Goal: Task Accomplishment & Management: Use online tool/utility

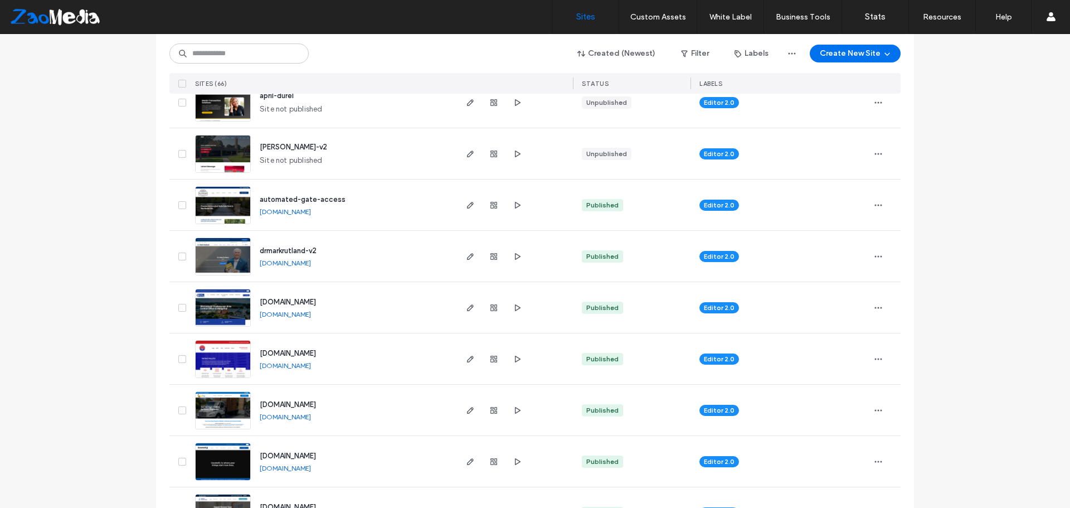
scroll to position [557, 0]
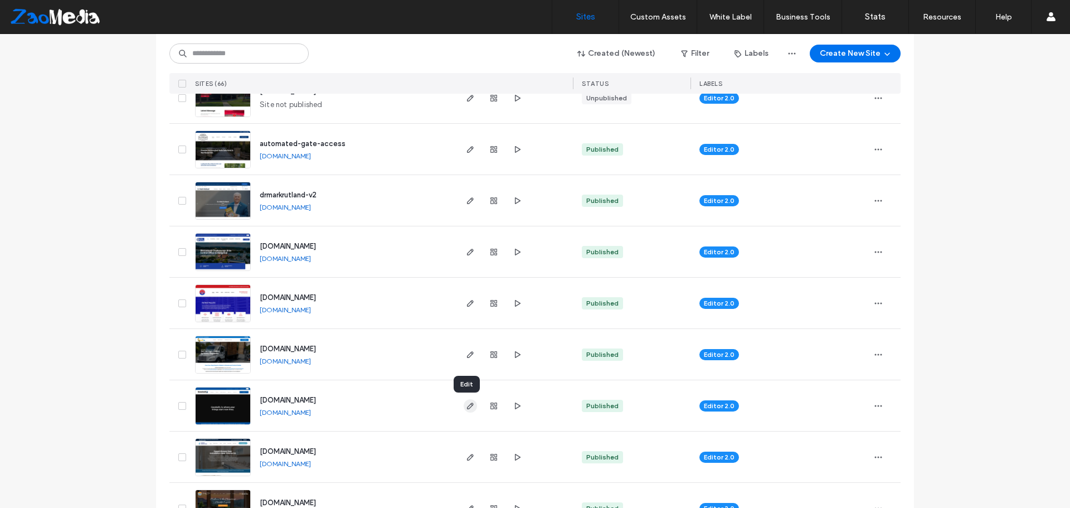
click at [464, 404] on span "button" at bounding box center [470, 405] width 13 height 13
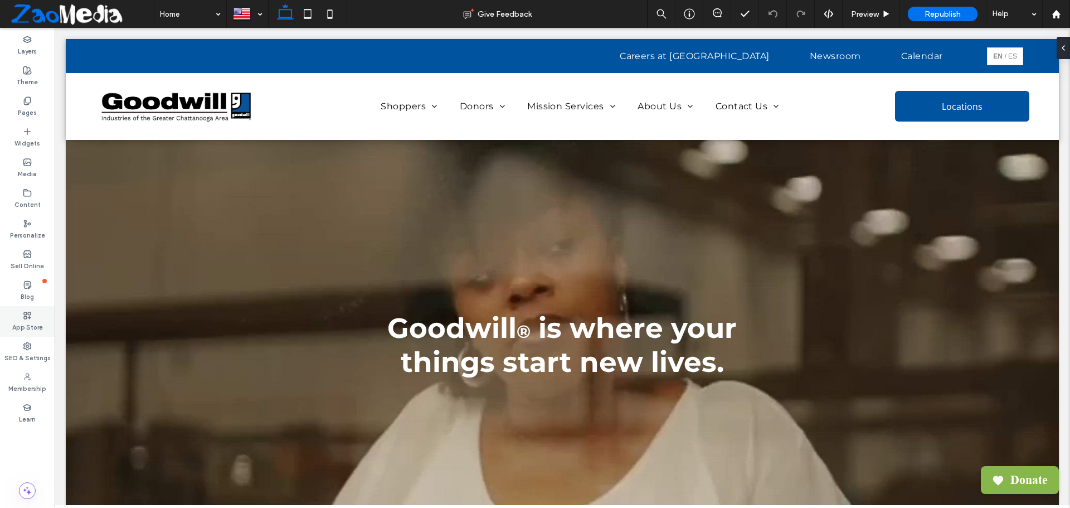
click at [24, 324] on label "App Store" at bounding box center [27, 326] width 31 height 12
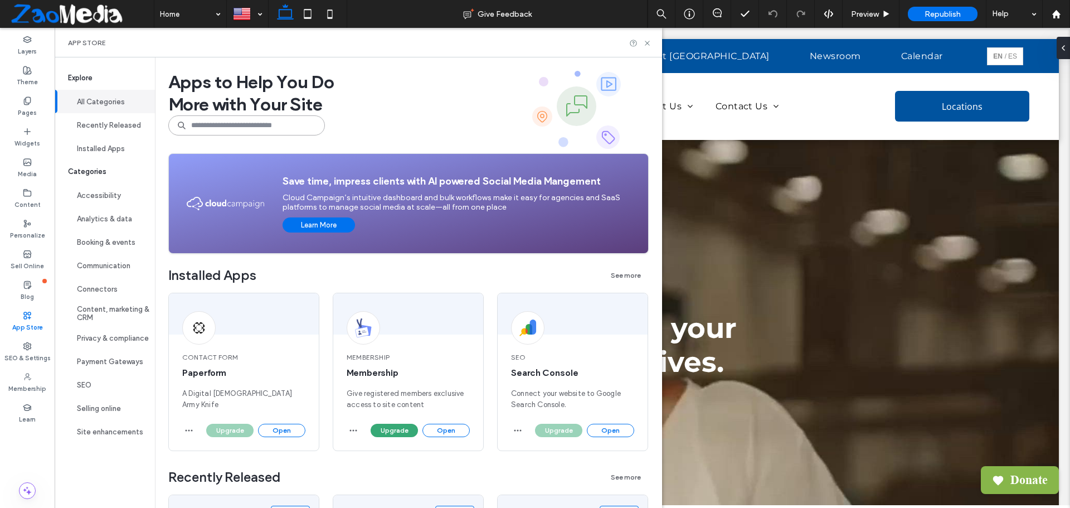
click at [203, 128] on input at bounding box center [246, 125] width 157 height 20
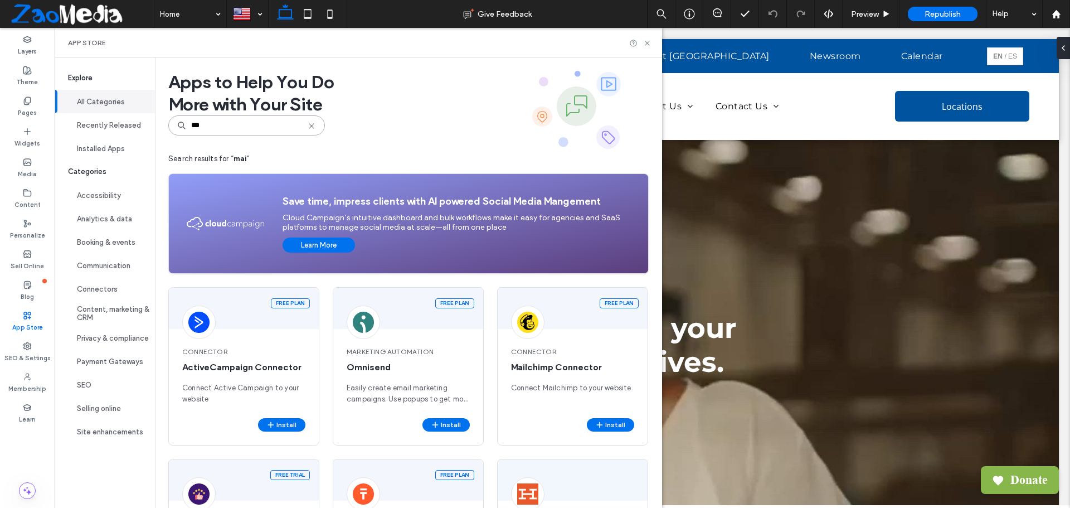
type input "****"
click at [274, 132] on input "****" at bounding box center [246, 125] width 157 height 20
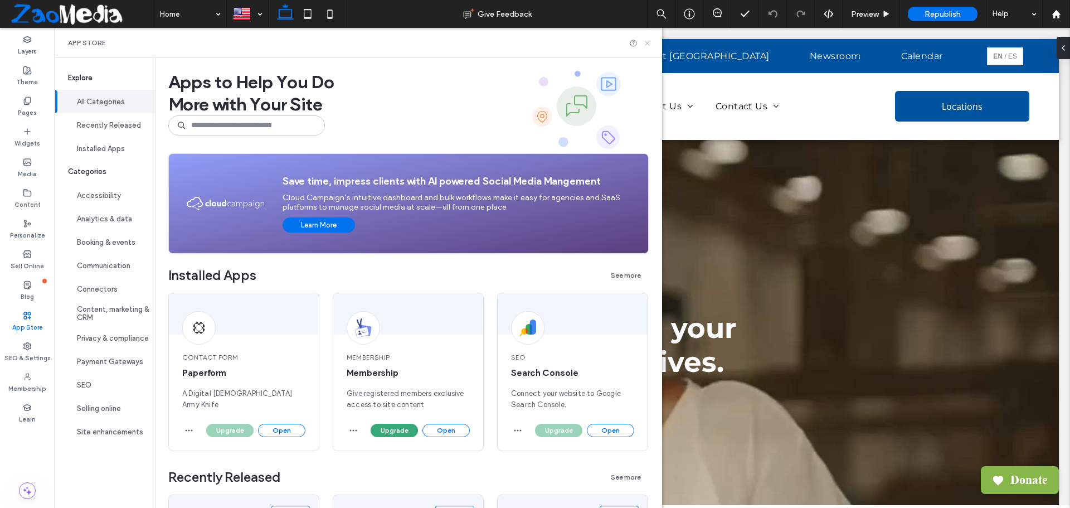
click at [649, 42] on use at bounding box center [647, 43] width 4 height 4
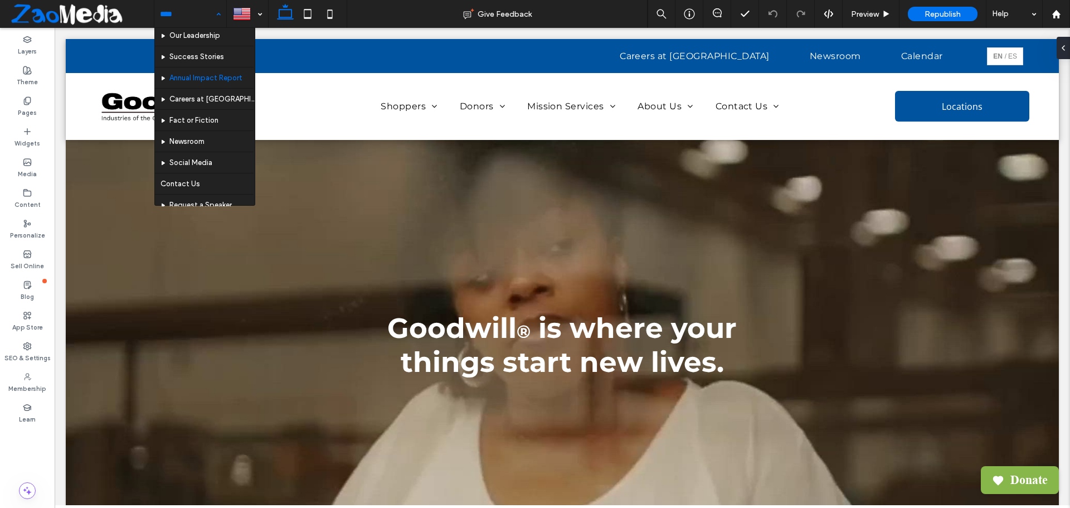
scroll to position [446, 0]
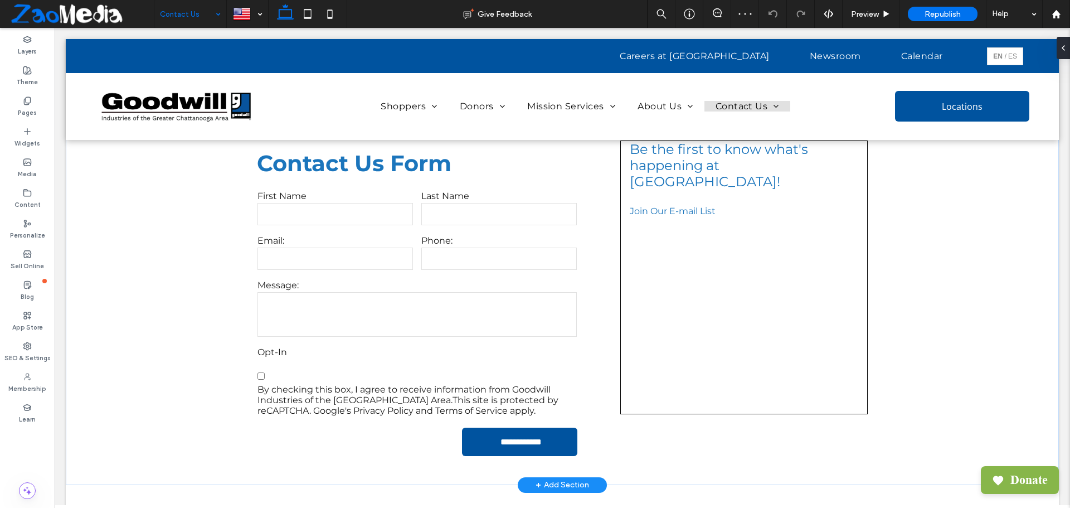
scroll to position [223, 0]
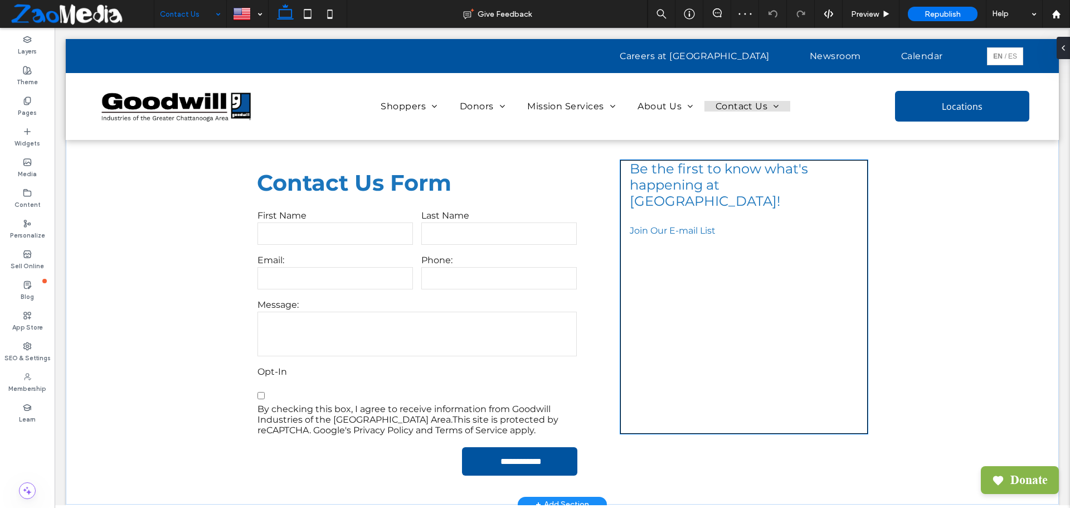
click at [688, 299] on div at bounding box center [744, 341] width 246 height 184
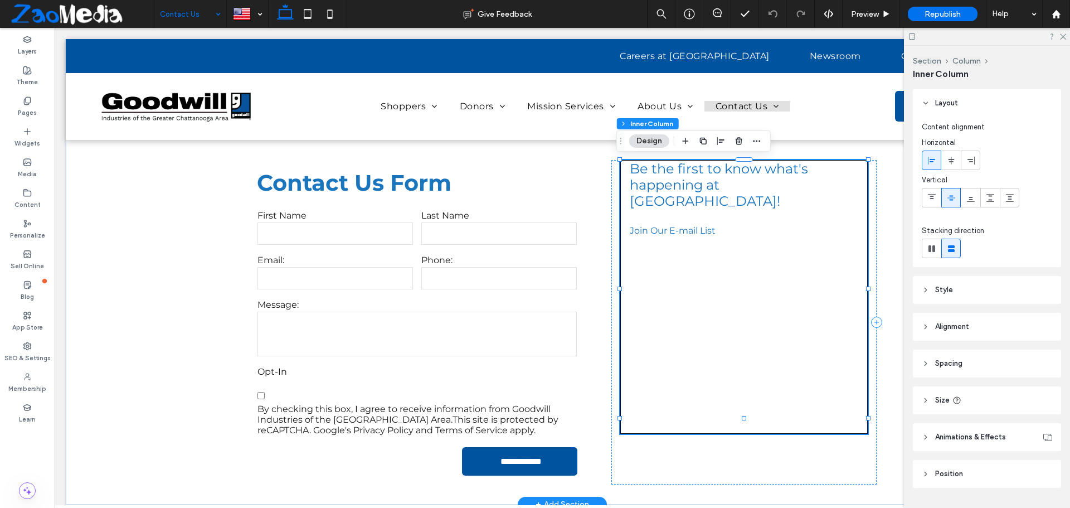
click at [685, 278] on div at bounding box center [744, 341] width 246 height 184
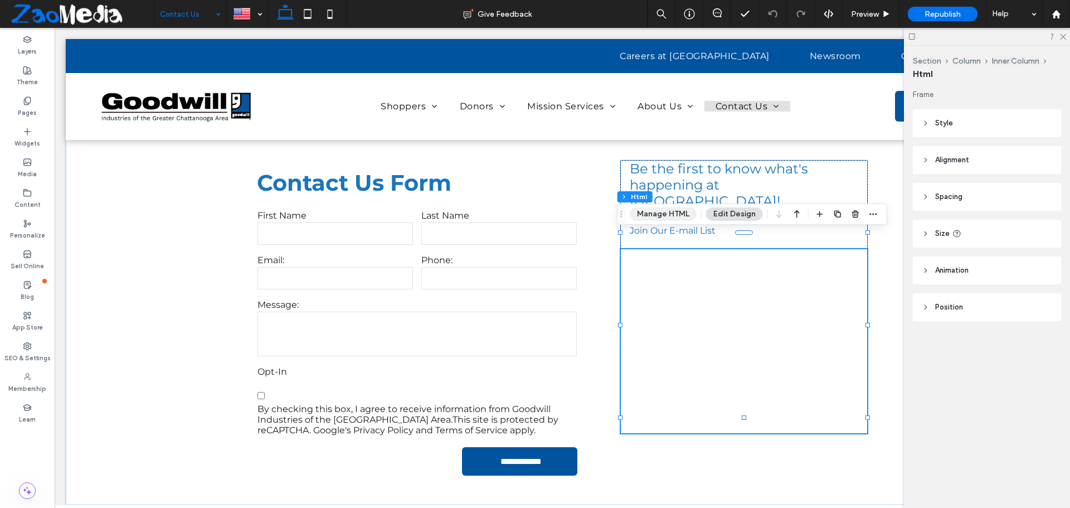
click at [664, 212] on button "Manage HTML" at bounding box center [663, 213] width 67 height 13
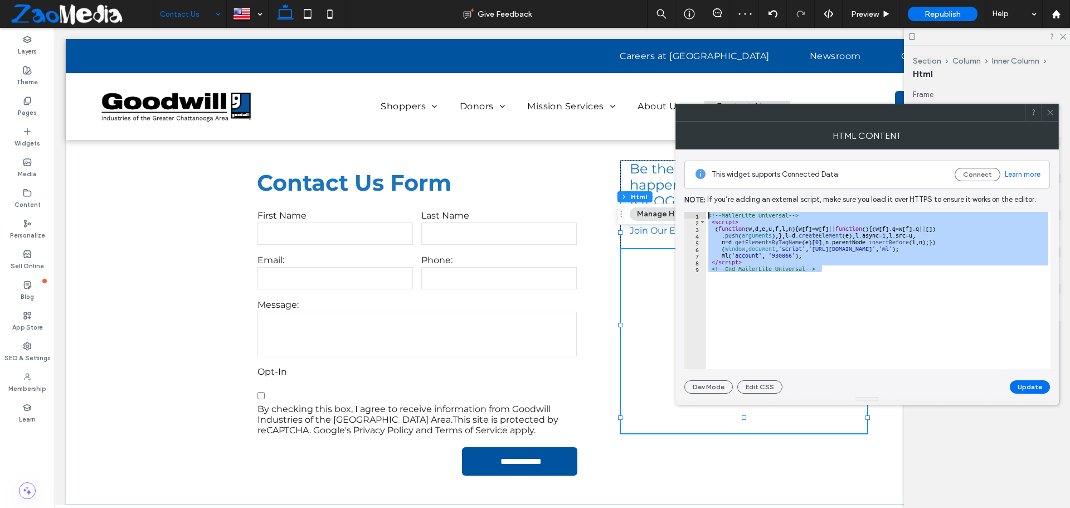
drag, startPoint x: 859, startPoint y: 266, endPoint x: 706, endPoint y: 215, distance: 161.3
click at [706, 215] on div "<!-- MailerLite Universal --> < script > ( function ( w , d , e , u , f , l , n…" at bounding box center [878, 297] width 345 height 171
type textarea "**********"
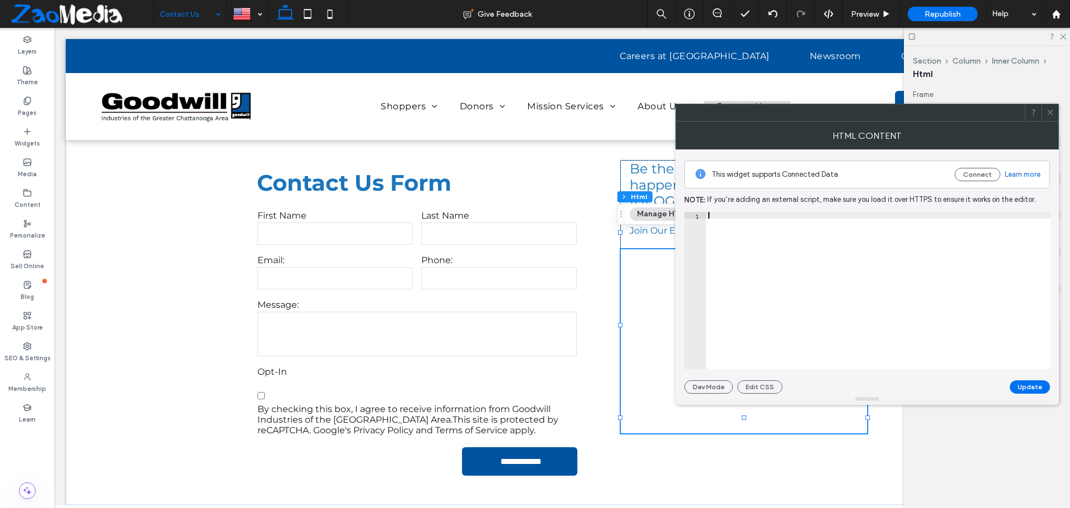
paste textarea "**********"
type textarea "**********"
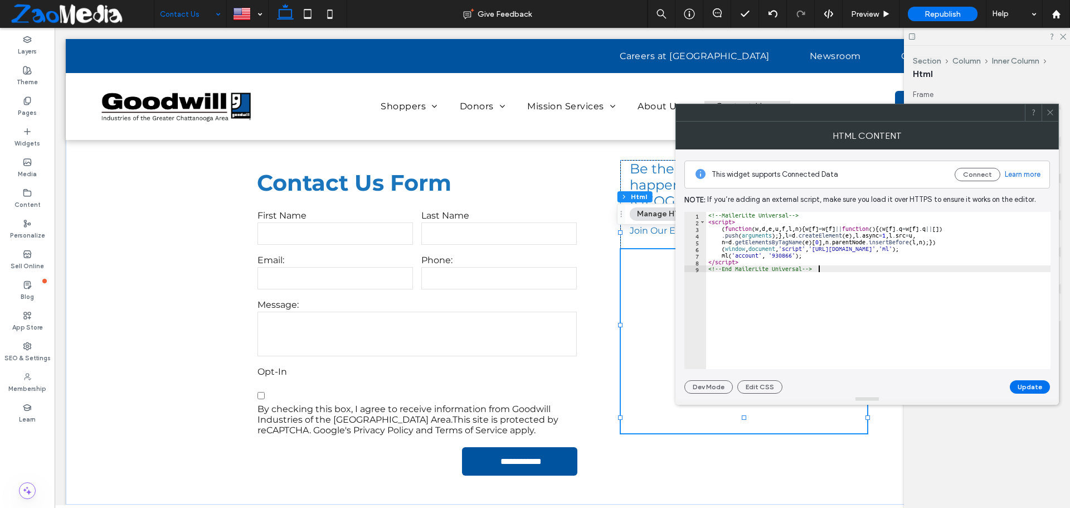
click at [801, 318] on div "<!-- MailerLite Universal --> < script > ( function ( w , d , e , u , f , l , n…" at bounding box center [878, 297] width 345 height 171
click at [1018, 385] on button "Update" at bounding box center [1030, 386] width 40 height 13
click at [1050, 117] on span at bounding box center [1050, 112] width 8 height 17
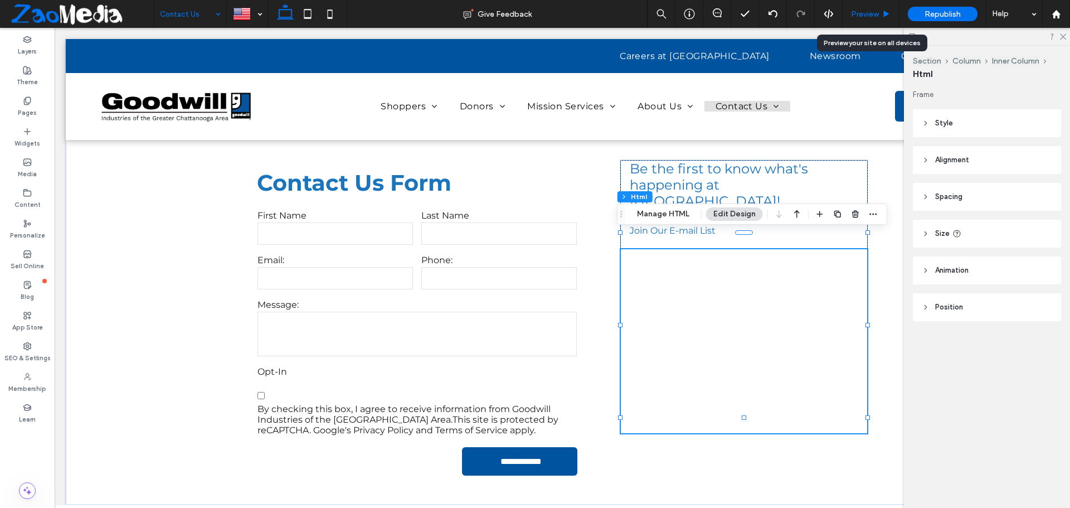
click at [866, 12] on span "Preview" at bounding box center [865, 13] width 28 height 9
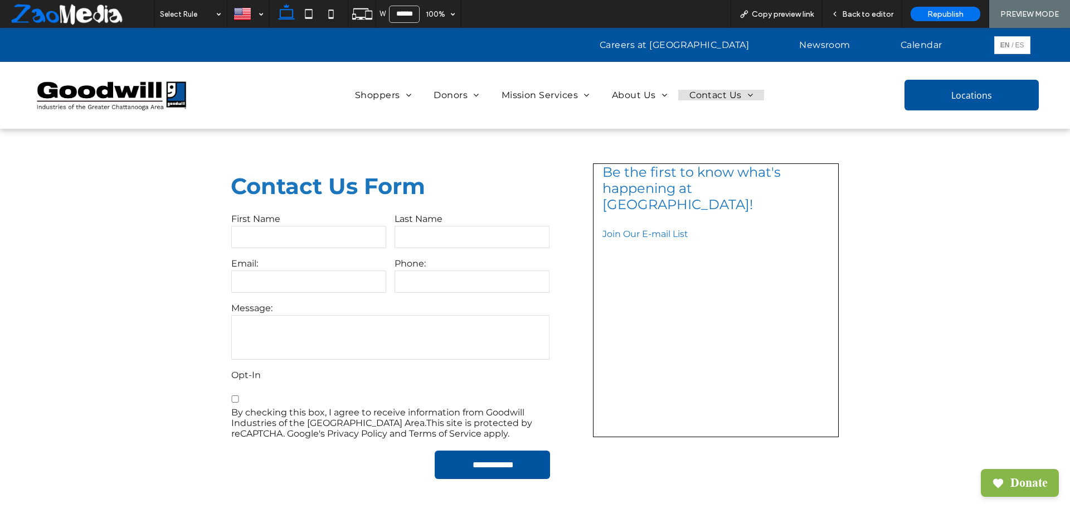
scroll to position [214, 0]
click at [870, 16] on span "Back to editor" at bounding box center [867, 13] width 51 height 9
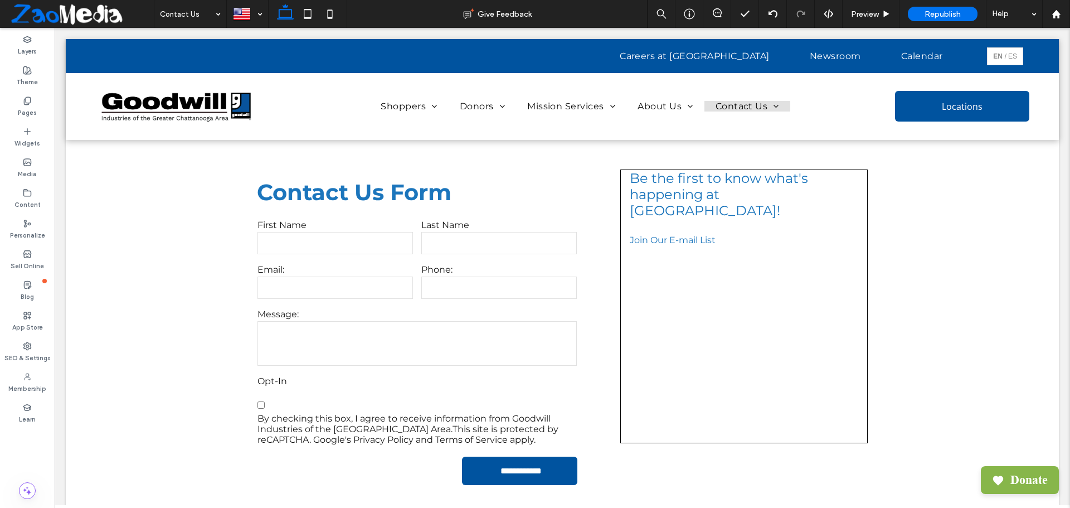
scroll to position [223, 0]
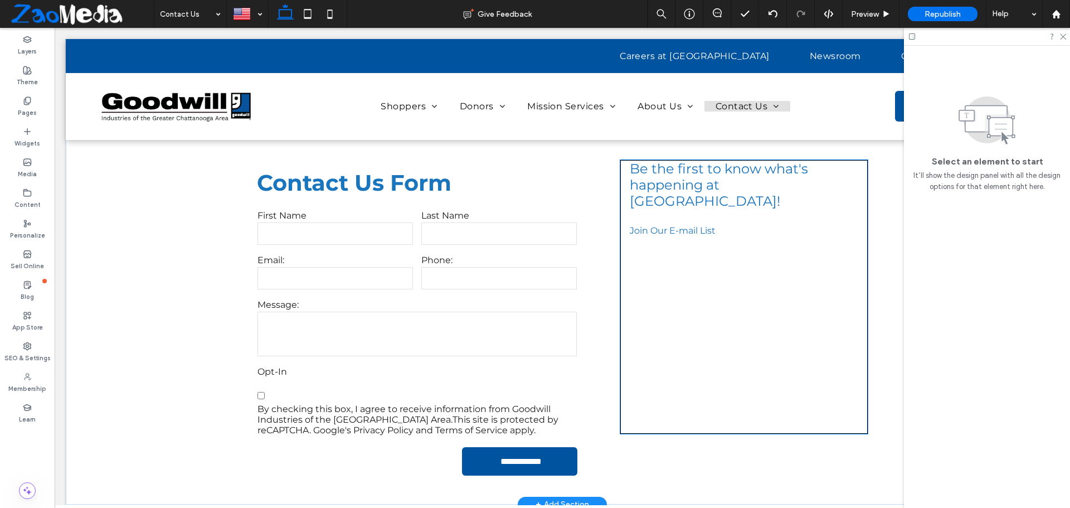
click at [741, 307] on div at bounding box center [744, 341] width 246 height 184
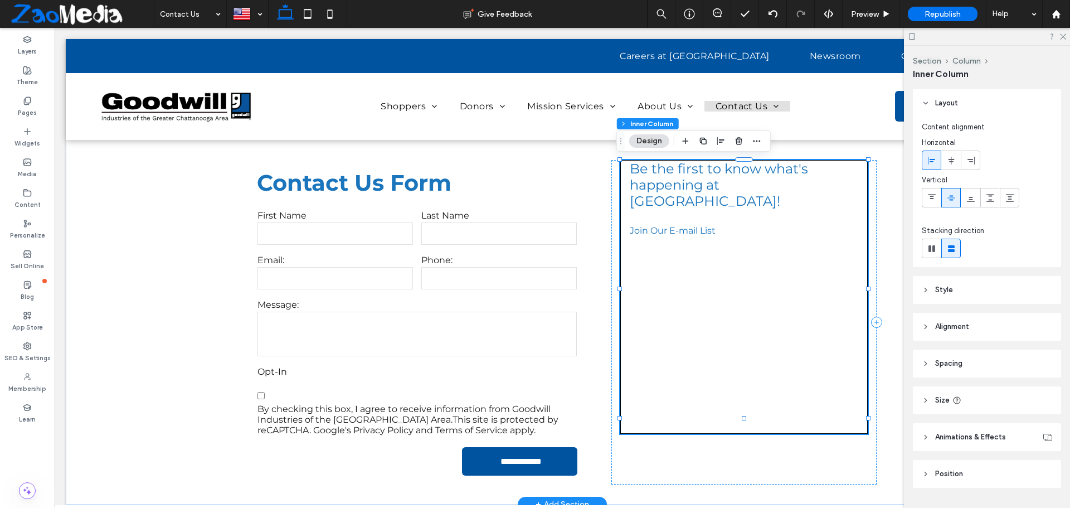
click at [711, 293] on div at bounding box center [744, 341] width 246 height 184
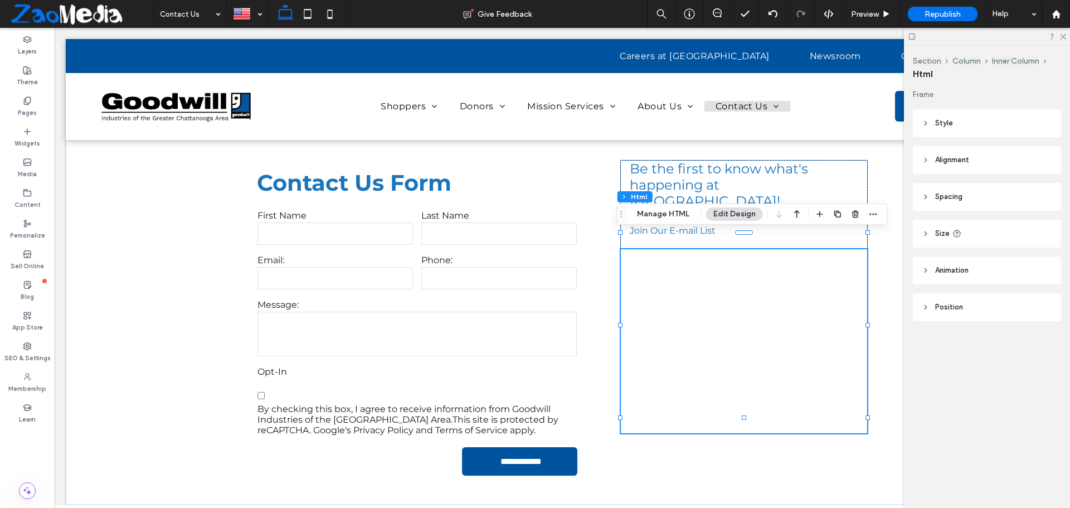
click at [683, 221] on div "Section Column Inner Column Html Manage HTML Edit Design" at bounding box center [752, 213] width 270 height 21
click at [680, 217] on button "Manage HTML" at bounding box center [663, 213] width 67 height 13
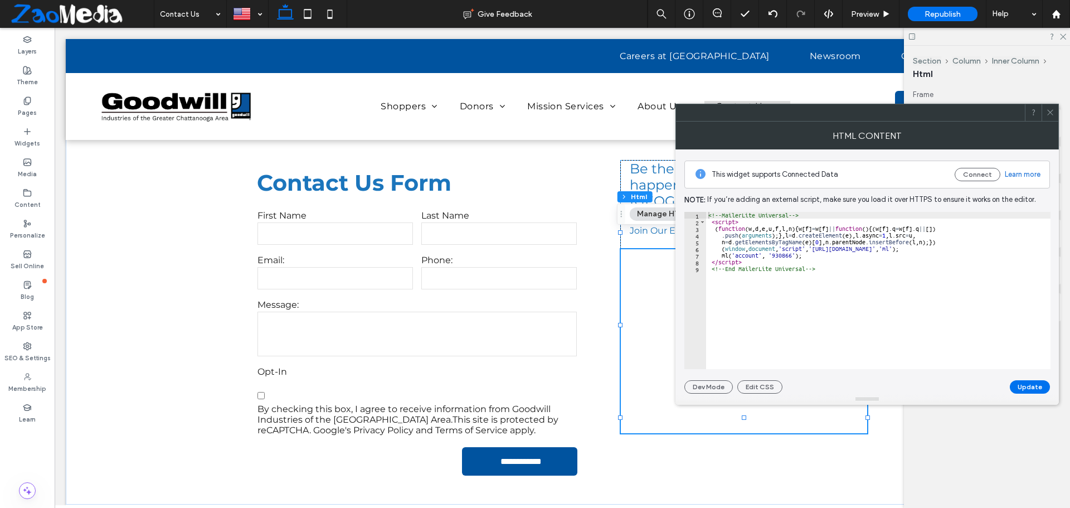
type textarea "**********"
drag, startPoint x: 962, startPoint y: 249, endPoint x: 812, endPoint y: 249, distance: 150.0
click at [812, 249] on div "<!-- MailerLite Universal --> < script > ( function ( w , d , e , u , f , l , n…" at bounding box center [878, 297] width 345 height 171
click at [1032, 385] on button "Update" at bounding box center [1030, 386] width 40 height 13
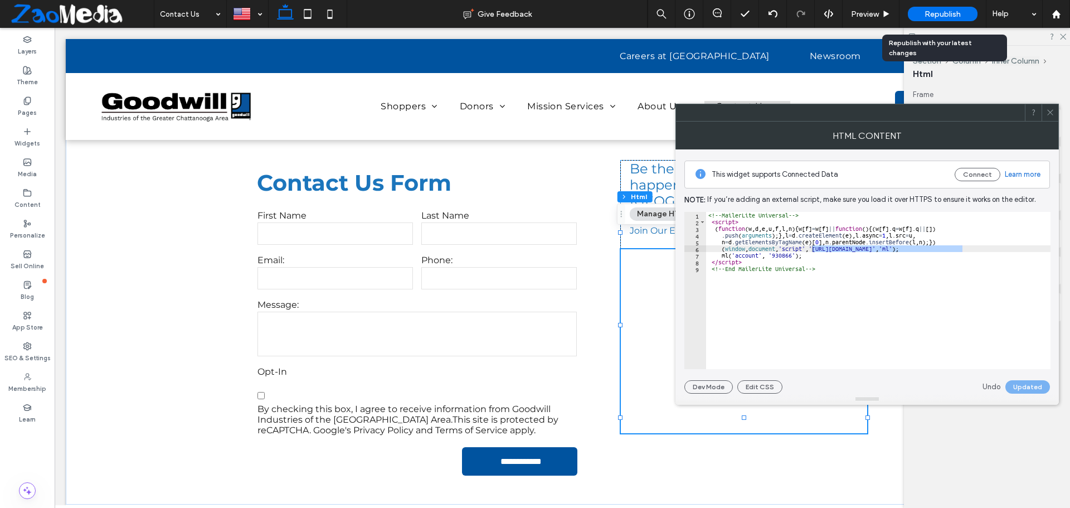
click at [943, 14] on span "Republish" at bounding box center [943, 13] width 36 height 9
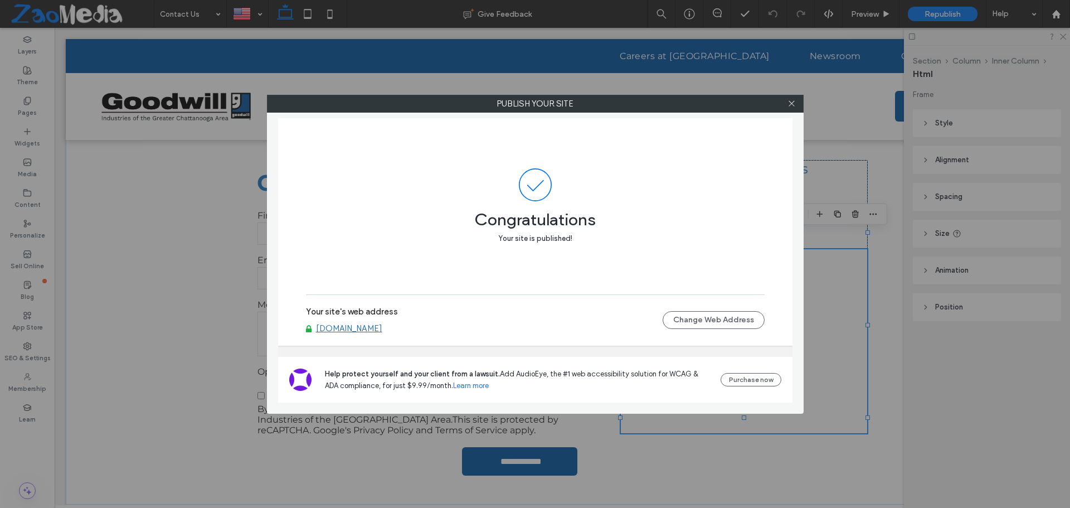
click at [780, 99] on label "Publish your site" at bounding box center [536, 103] width 536 height 17
click at [792, 107] on icon at bounding box center [792, 103] width 8 height 8
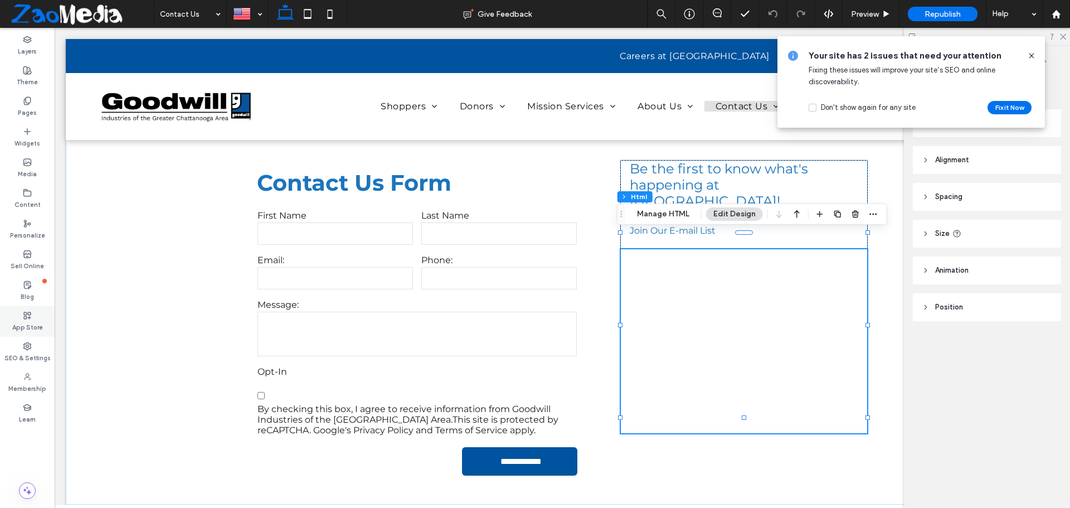
click at [23, 317] on icon at bounding box center [27, 315] width 9 height 9
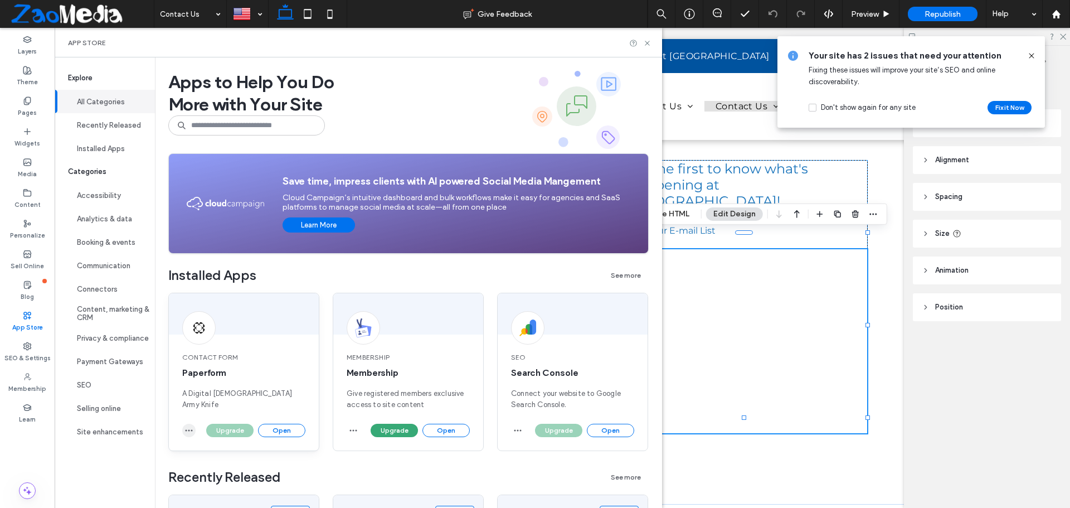
click at [187, 428] on icon "button" at bounding box center [189, 430] width 9 height 9
click at [280, 429] on button "Open" at bounding box center [281, 430] width 47 height 13
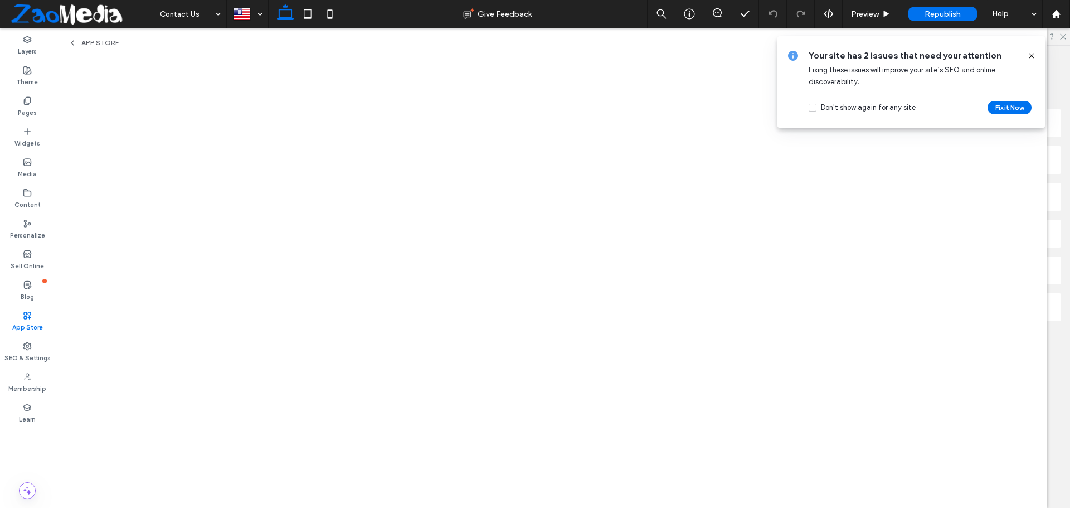
click at [1027, 55] on icon at bounding box center [1031, 55] width 9 height 9
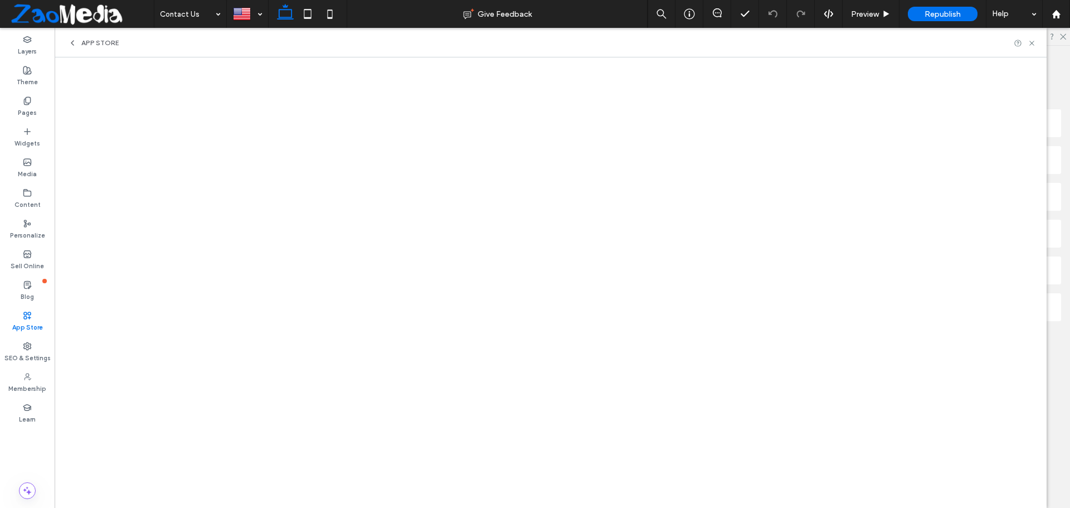
click at [78, 43] on div "App Store" at bounding box center [93, 42] width 51 height 9
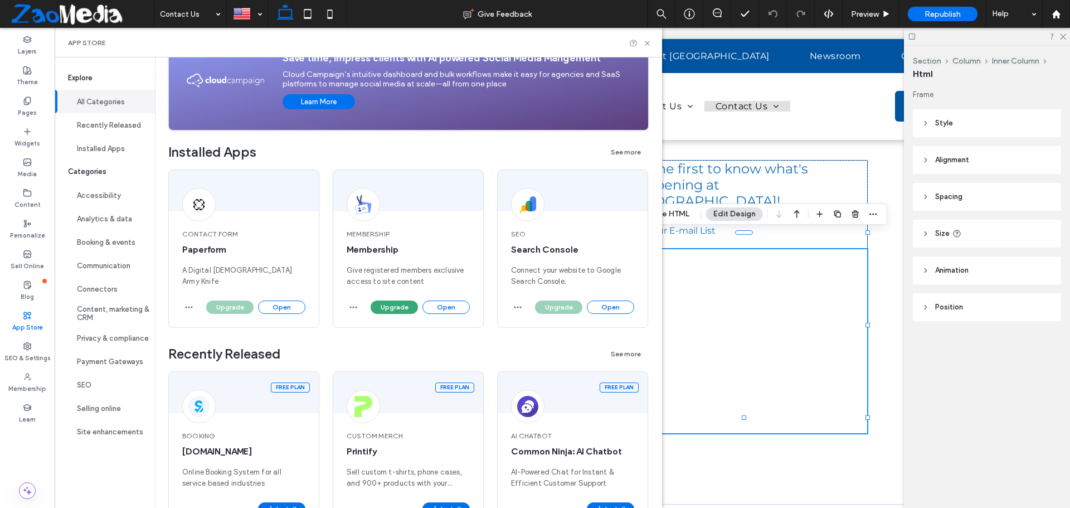
scroll to position [111, 0]
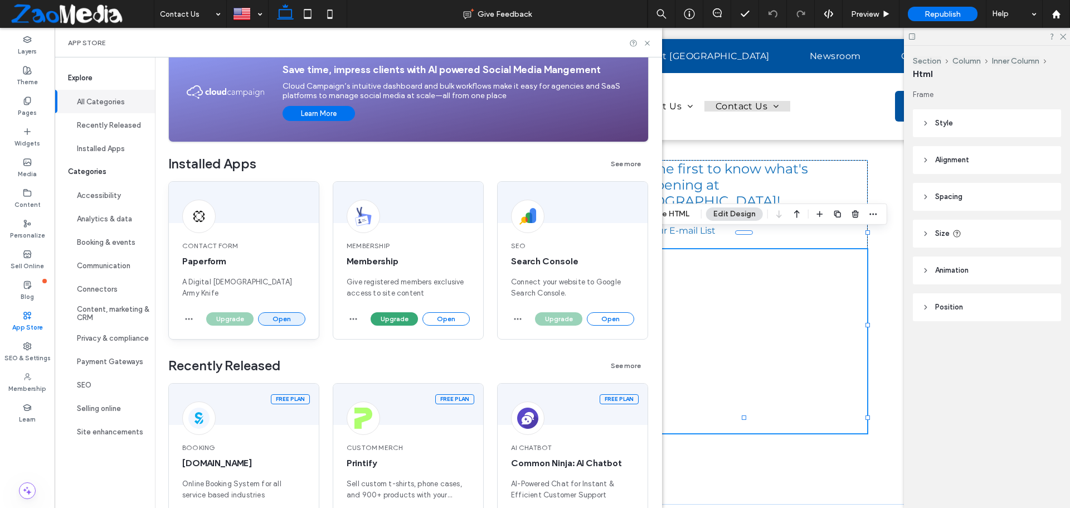
click at [290, 318] on button "Open" at bounding box center [281, 318] width 47 height 13
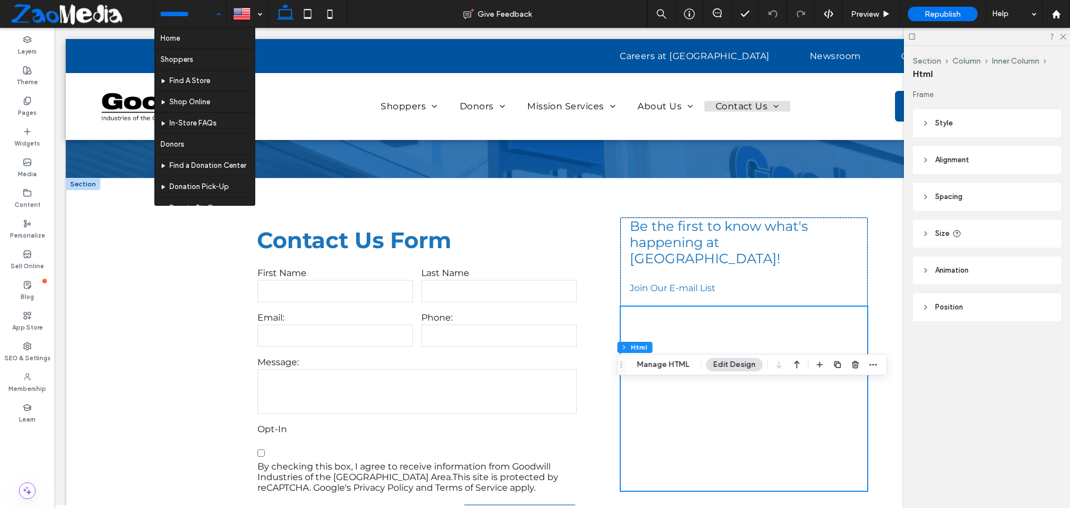
scroll to position [167, 0]
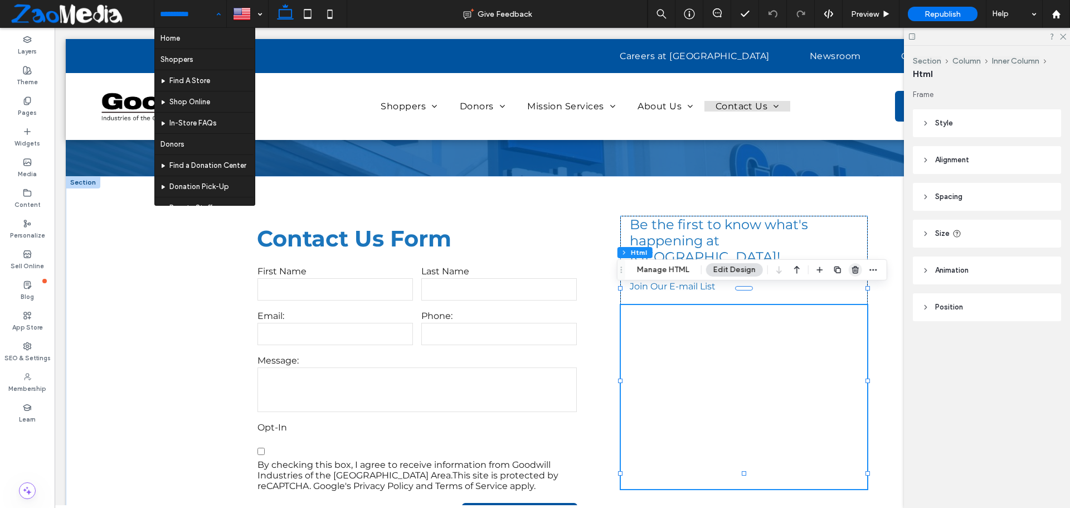
click at [855, 269] on icon "button" at bounding box center [855, 269] width 9 height 9
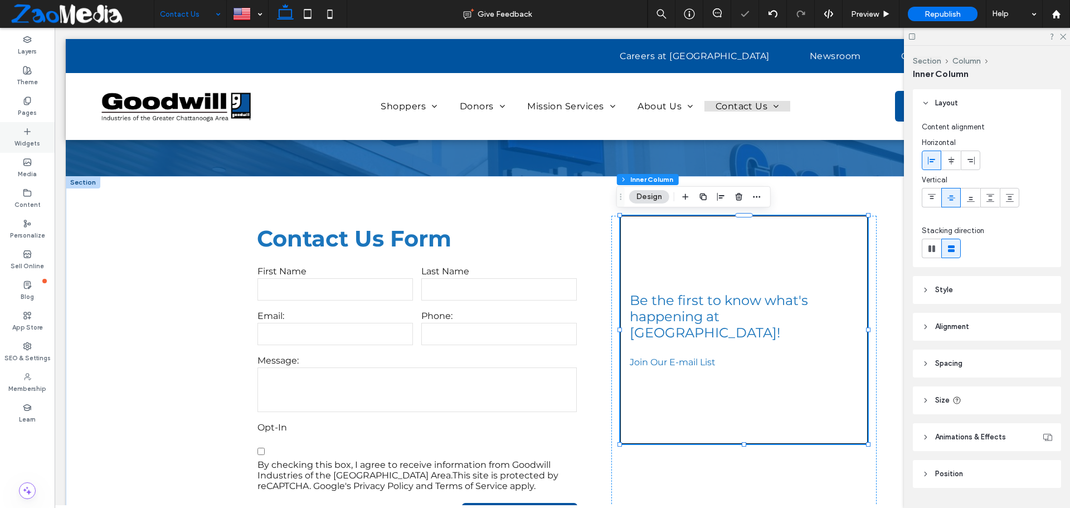
click at [16, 139] on label "Widgets" at bounding box center [27, 142] width 26 height 12
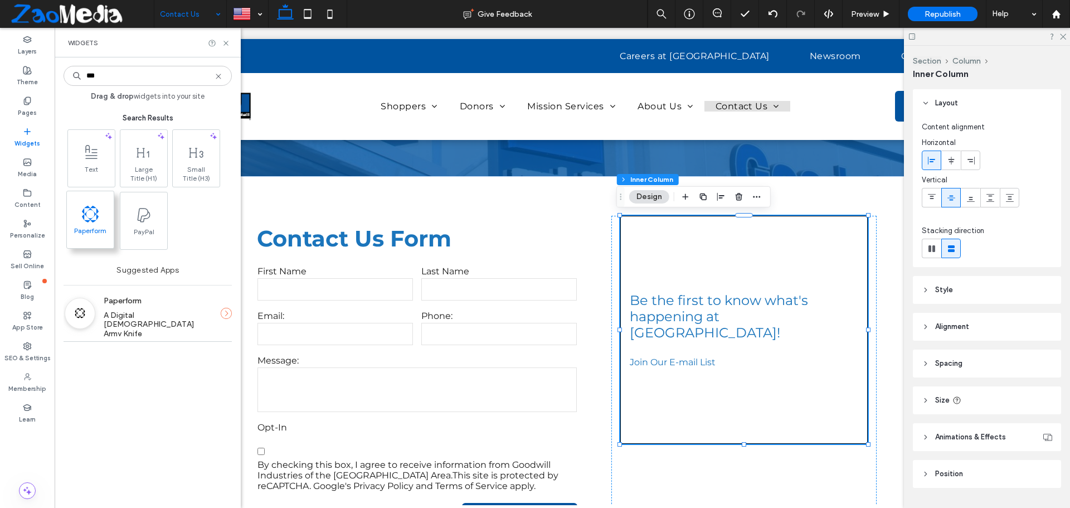
type input "***"
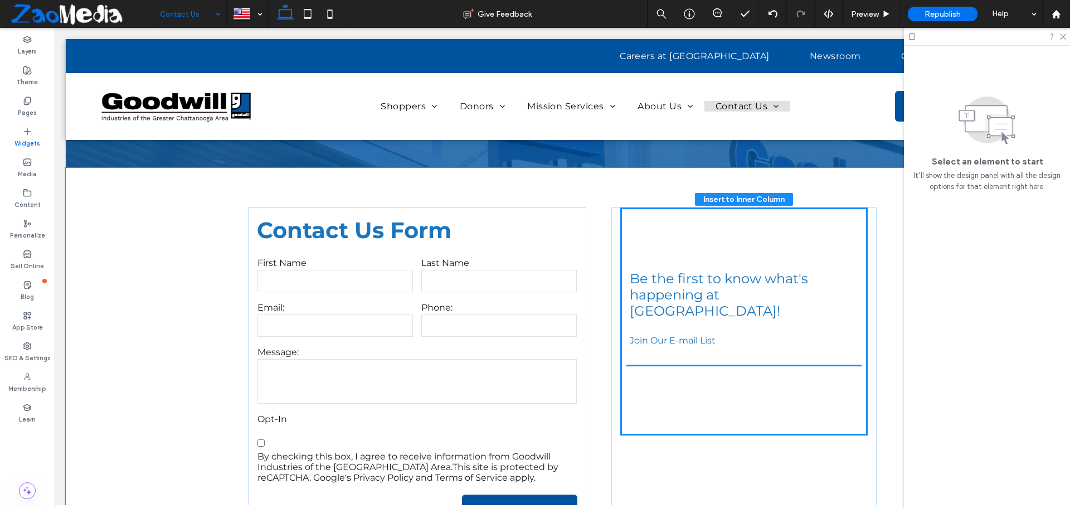
scroll to position [184, 0]
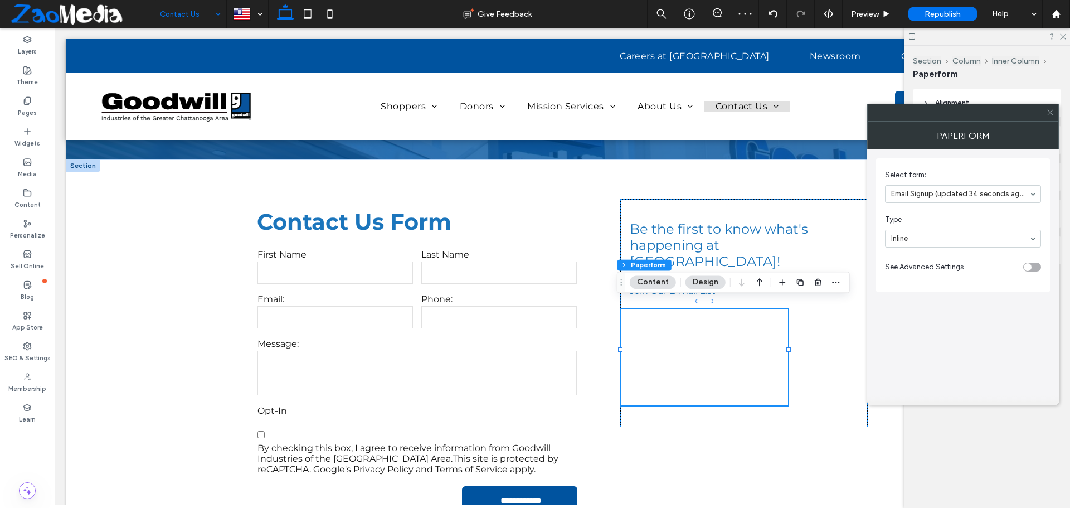
click at [1028, 266] on div "toggle" at bounding box center [1028, 267] width 8 height 8
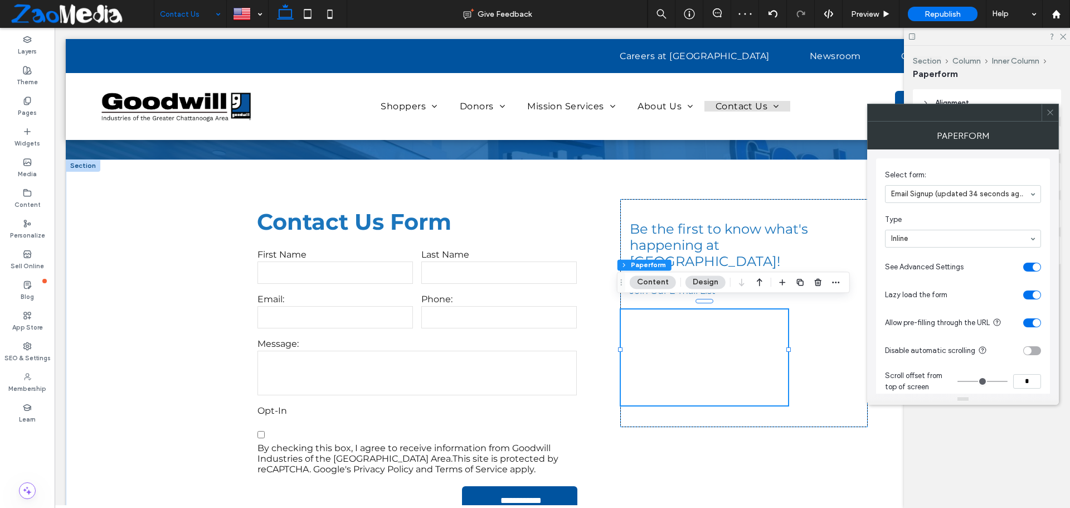
click at [1030, 292] on div "toggle" at bounding box center [1033, 294] width 18 height 9
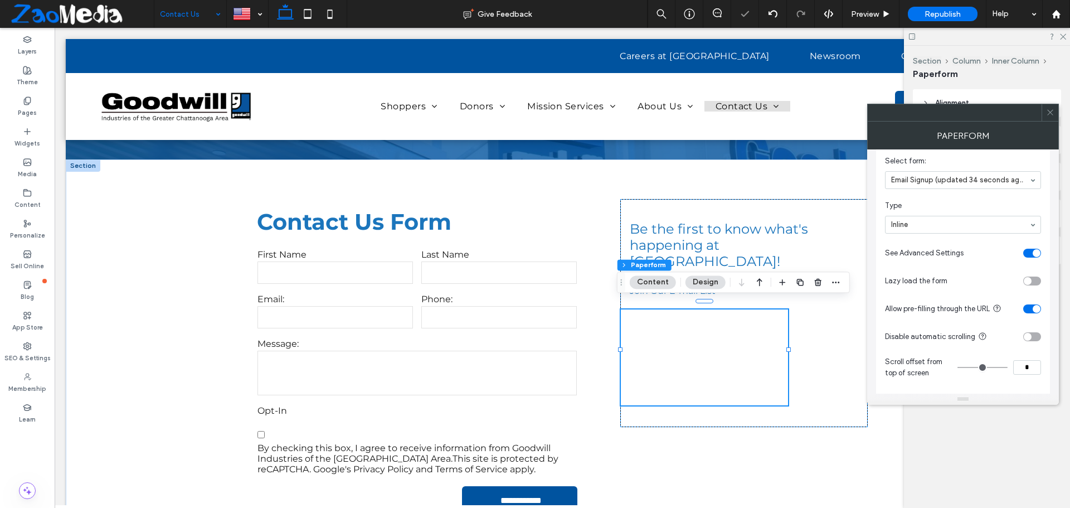
scroll to position [21, 0]
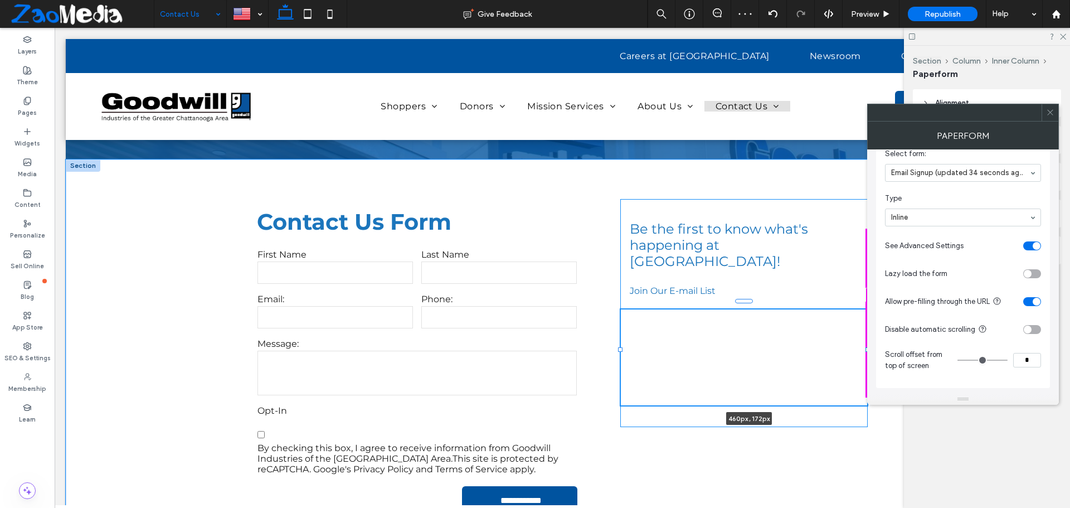
drag, startPoint x: 786, startPoint y: 347, endPoint x: 922, endPoint y: 379, distance: 140.2
click at [876, 351] on div "**********" at bounding box center [562, 351] width 669 height 384
type input "***"
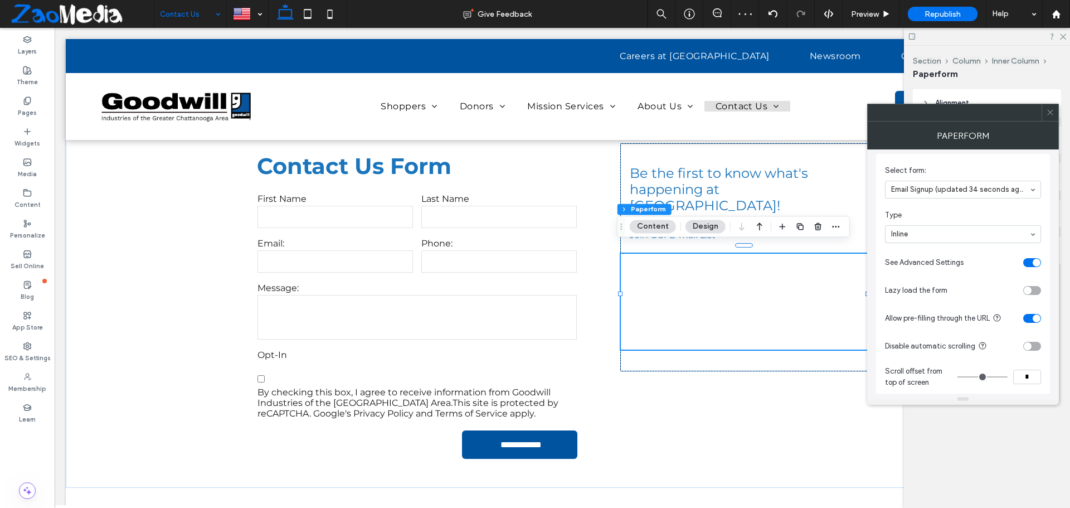
scroll to position [0, 0]
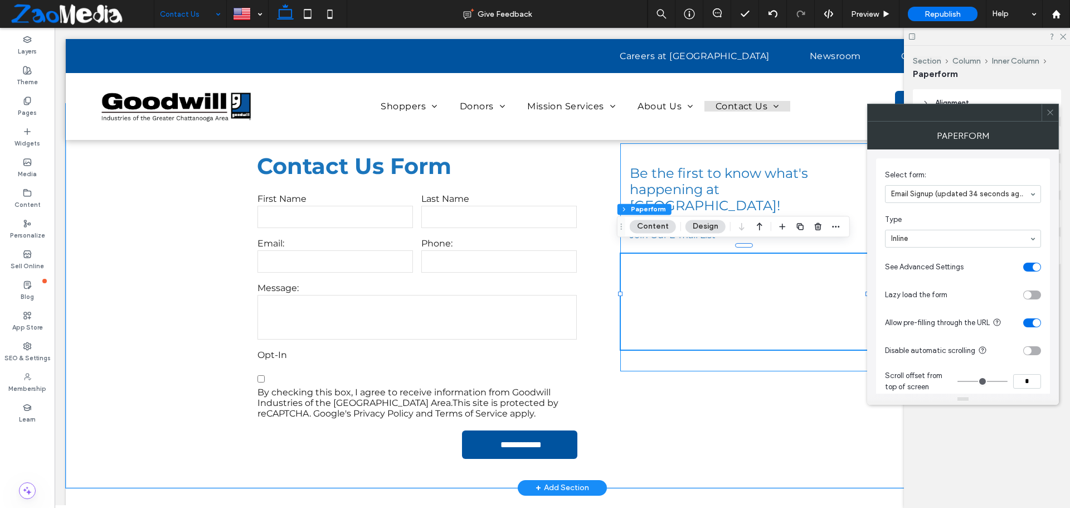
click at [739, 343] on div "Be the first to know what's happening at Goodwill! ﻿ Join Our E-mail List Email…" at bounding box center [744, 257] width 248 height 228
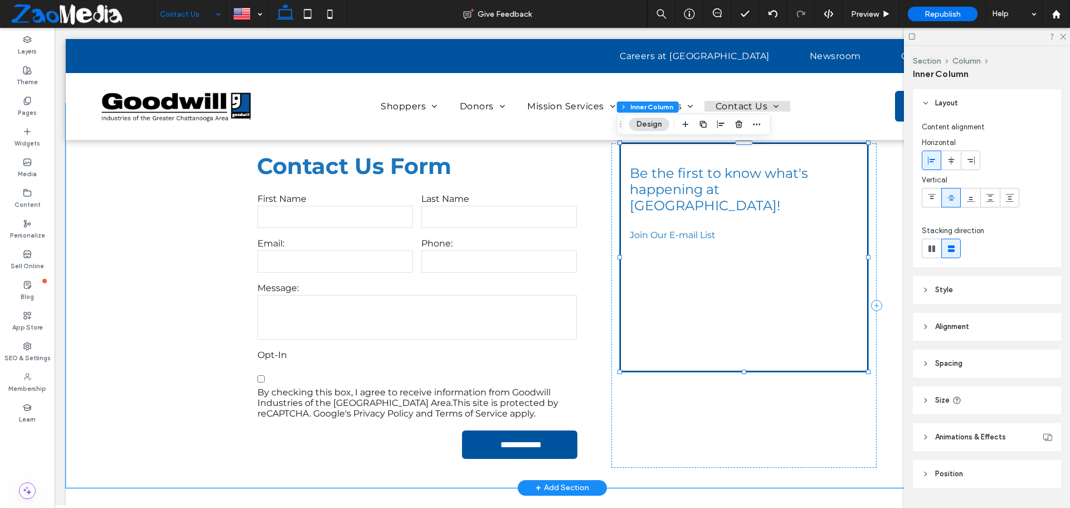
click at [735, 352] on div "Be the first to know what's happening at Goodwill! ﻿ Join Our E-mail List Email…" at bounding box center [744, 257] width 248 height 228
click at [725, 264] on div at bounding box center [744, 302] width 246 height 96
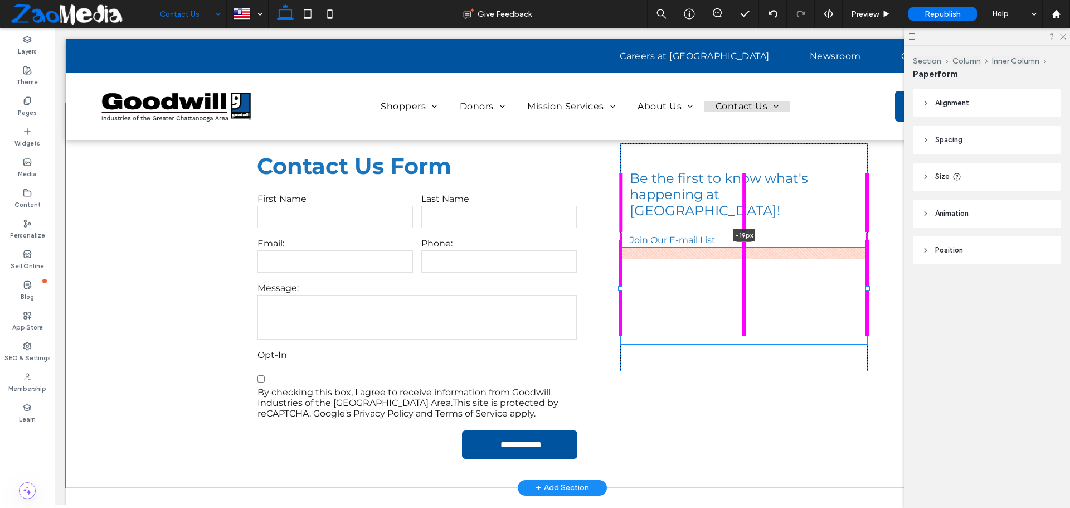
drag, startPoint x: 741, startPoint y: 246, endPoint x: 740, endPoint y: 235, distance: 11.2
click at [740, 235] on div "**********" at bounding box center [562, 296] width 669 height 384
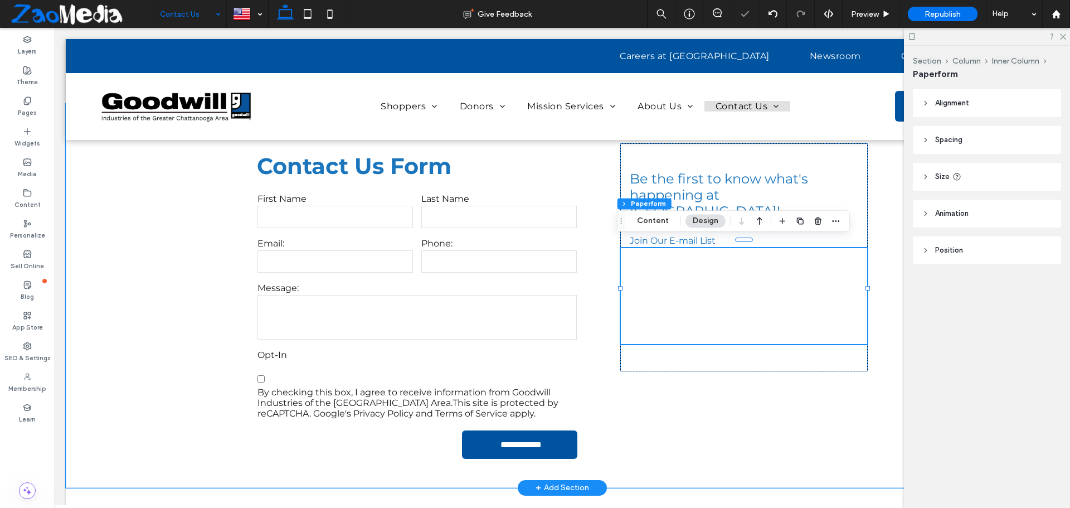
click at [697, 286] on div at bounding box center [744, 296] width 246 height 96
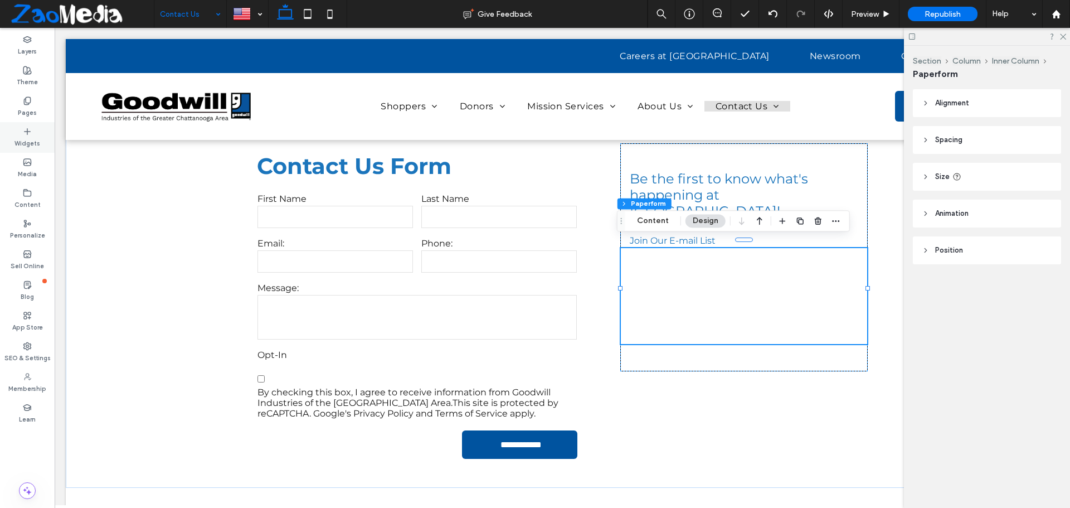
click at [37, 138] on label "Widgets" at bounding box center [27, 142] width 26 height 12
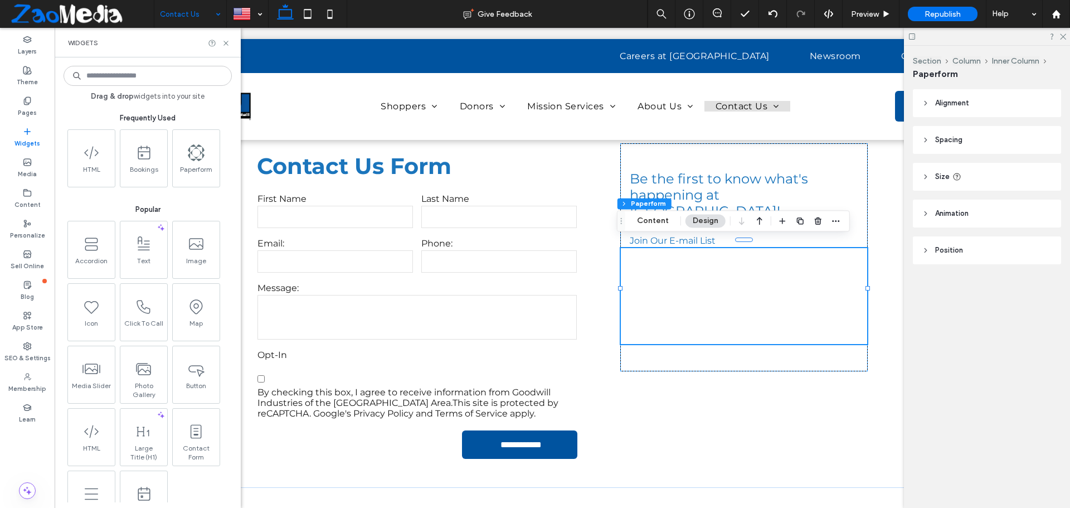
click at [37, 138] on label "Widgets" at bounding box center [27, 142] width 26 height 12
click at [21, 324] on label "App Store" at bounding box center [27, 326] width 31 height 12
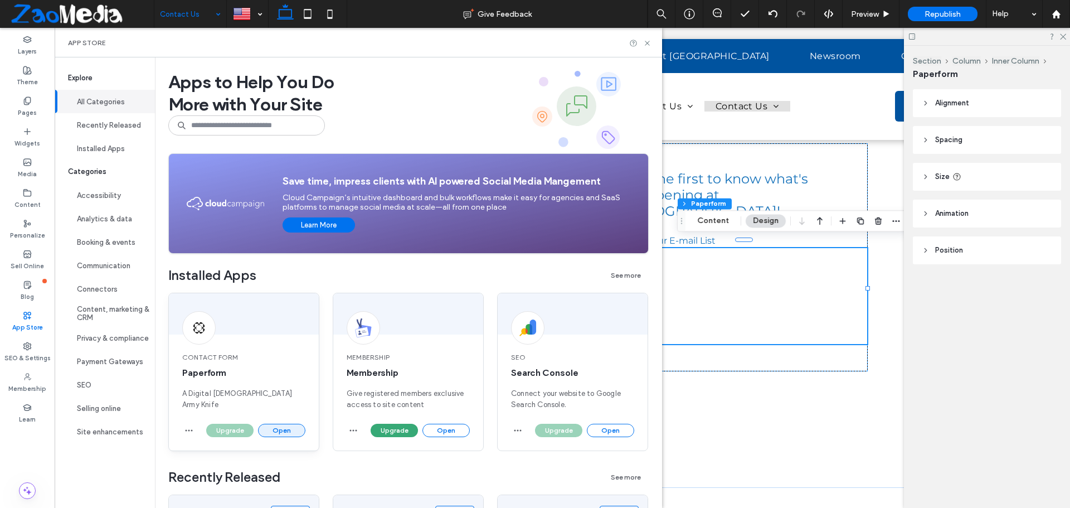
click at [287, 427] on button "Open" at bounding box center [281, 430] width 47 height 13
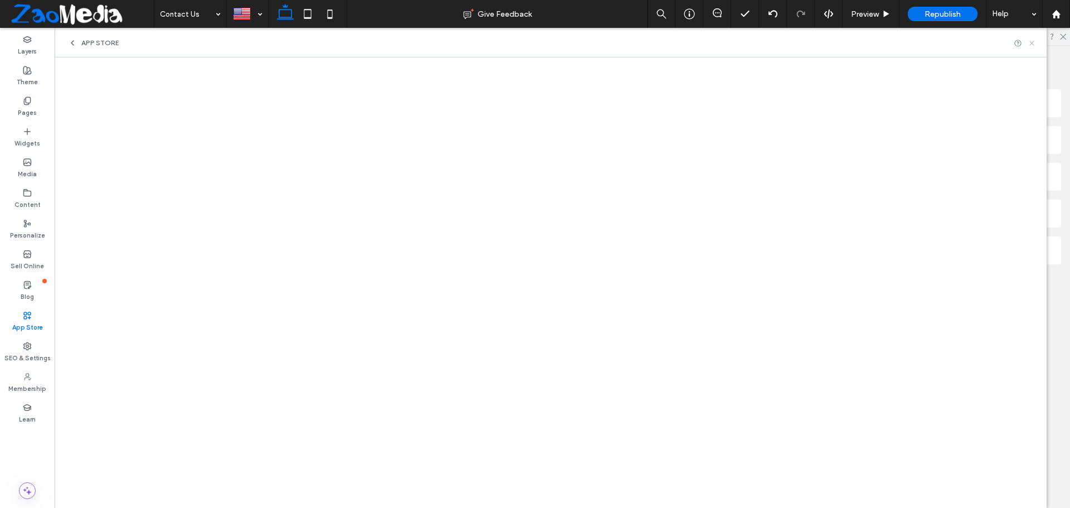
click at [1035, 46] on icon at bounding box center [1032, 43] width 8 height 8
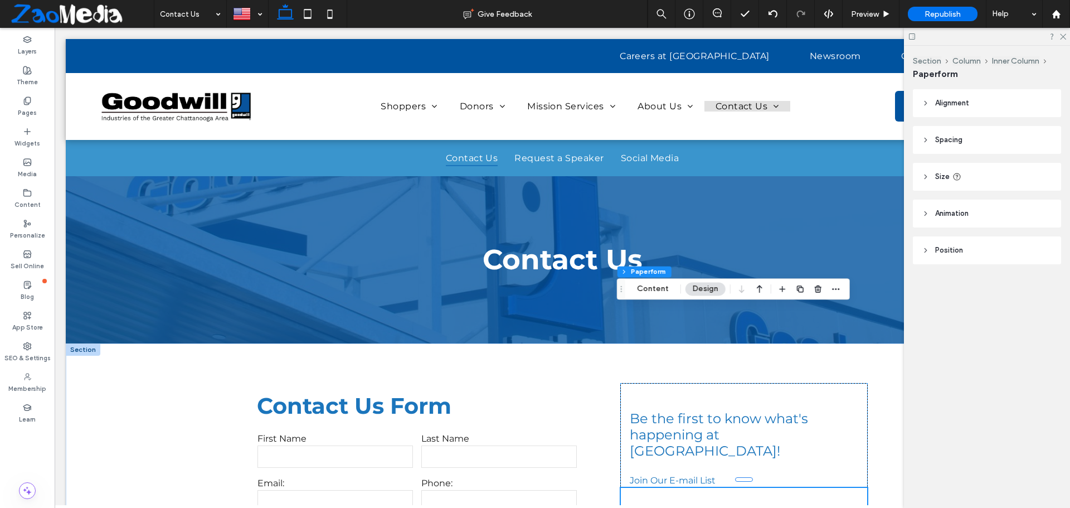
click at [714, 293] on button "Design" at bounding box center [706, 288] width 40 height 13
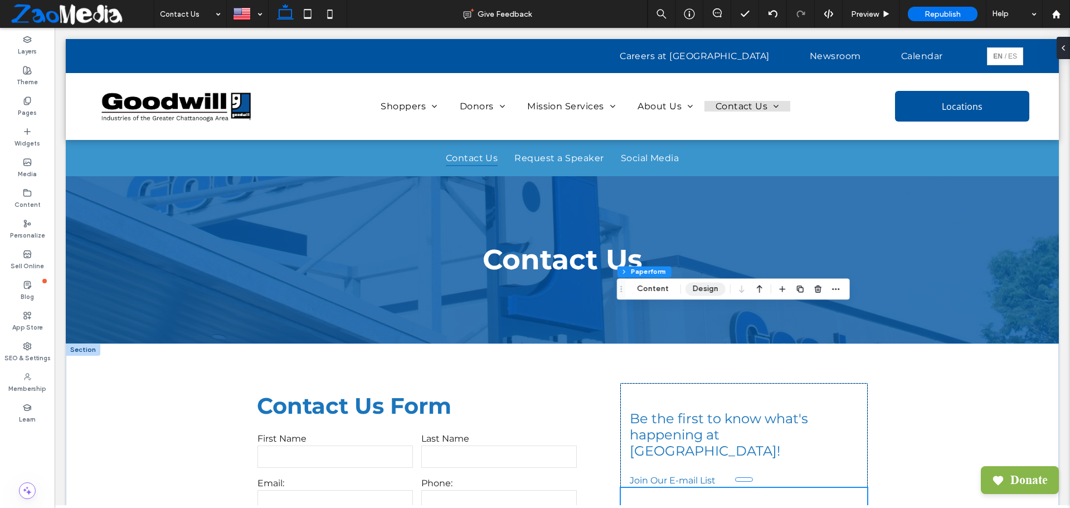
click at [696, 285] on button "Design" at bounding box center [706, 288] width 40 height 13
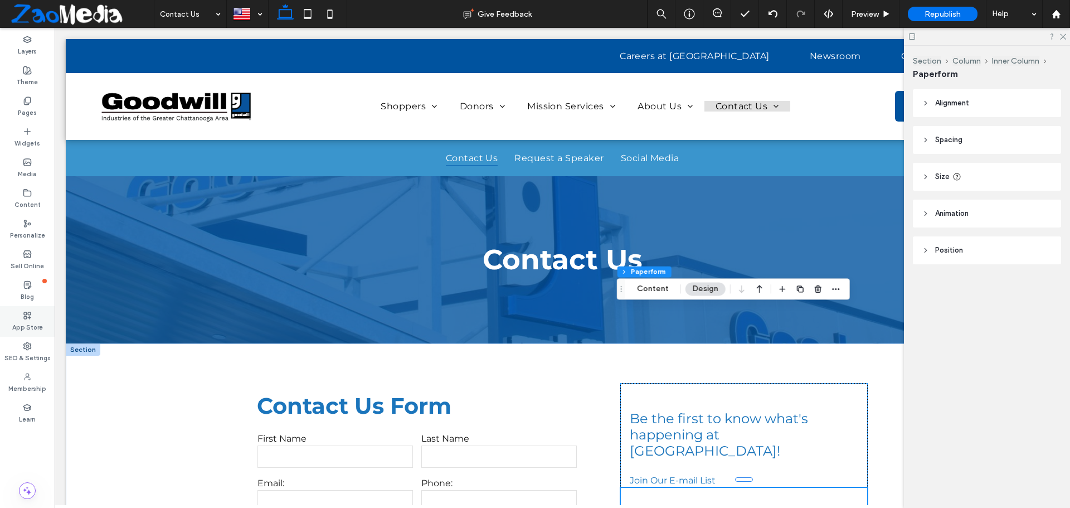
click at [22, 324] on label "App Store" at bounding box center [27, 326] width 31 height 12
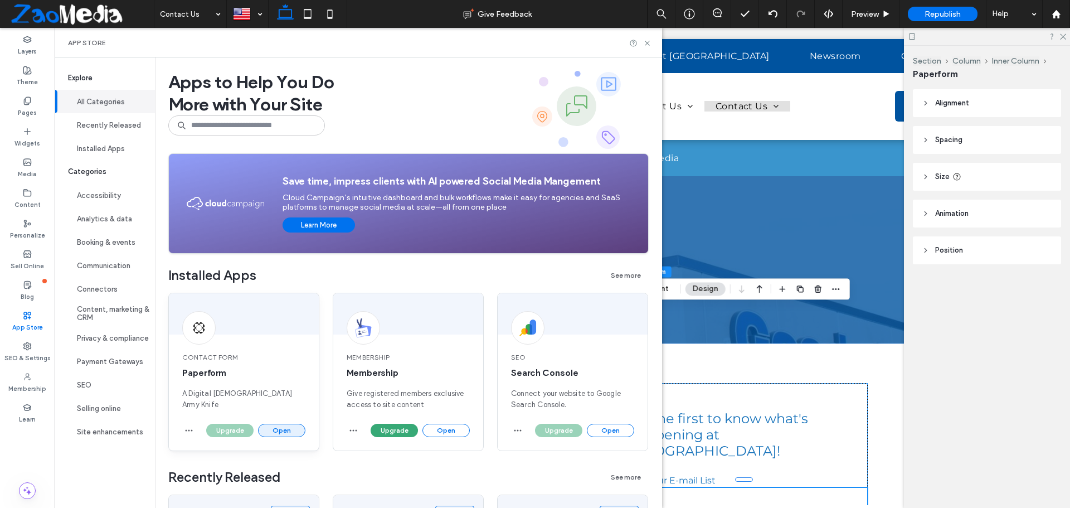
click at [274, 426] on button "Open" at bounding box center [281, 430] width 47 height 13
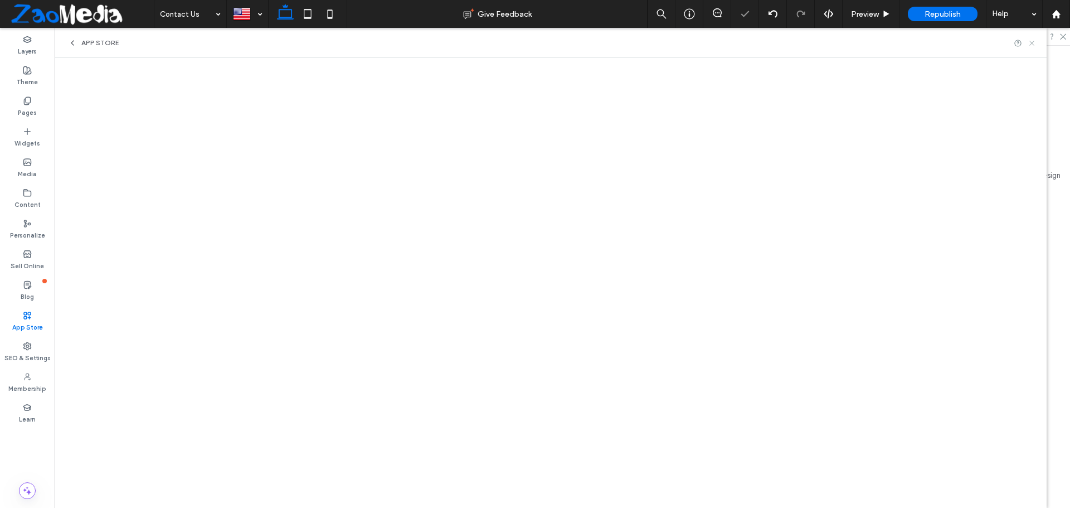
click at [1033, 43] on icon at bounding box center [1032, 43] width 8 height 8
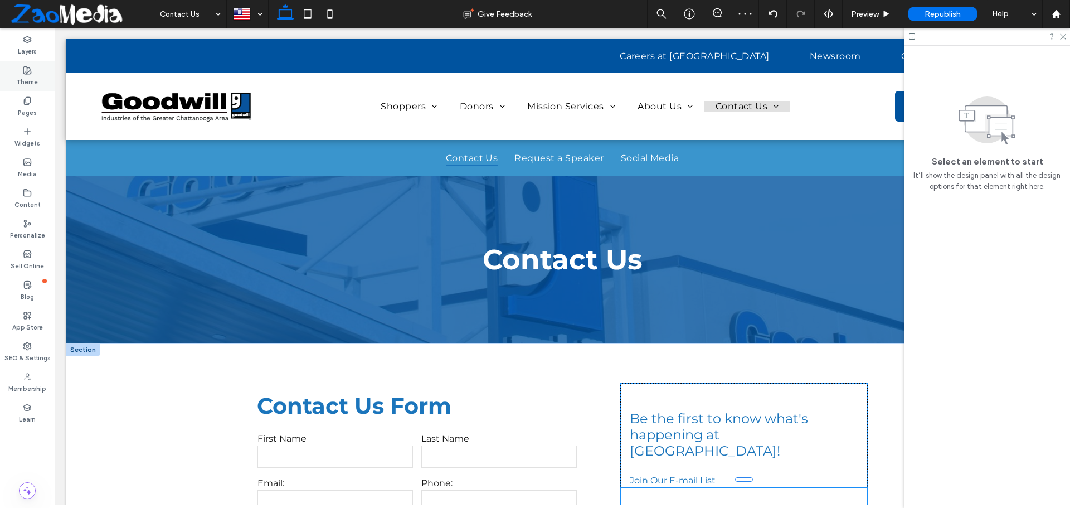
click at [28, 72] on use at bounding box center [27, 70] width 8 height 8
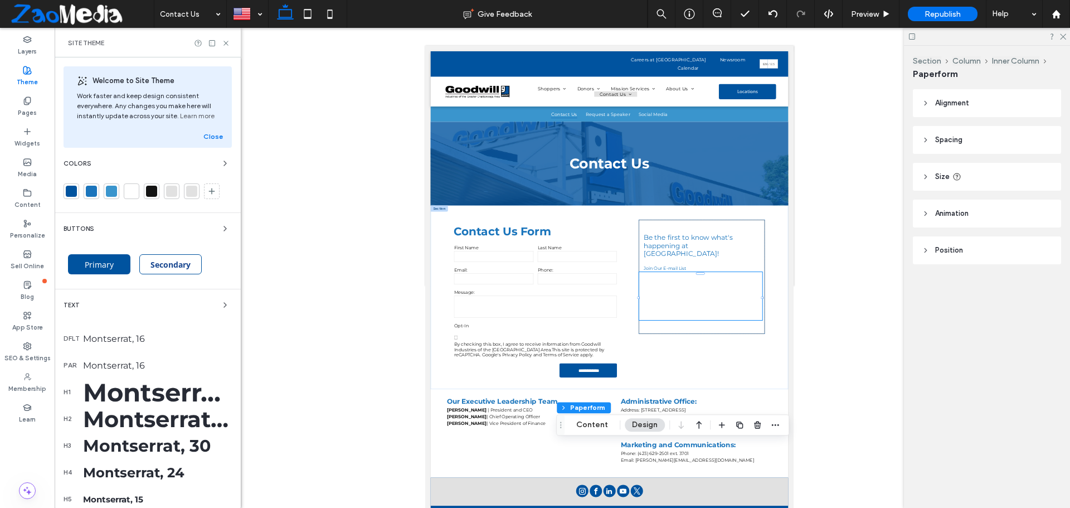
click at [152, 191] on div at bounding box center [151, 191] width 11 height 11
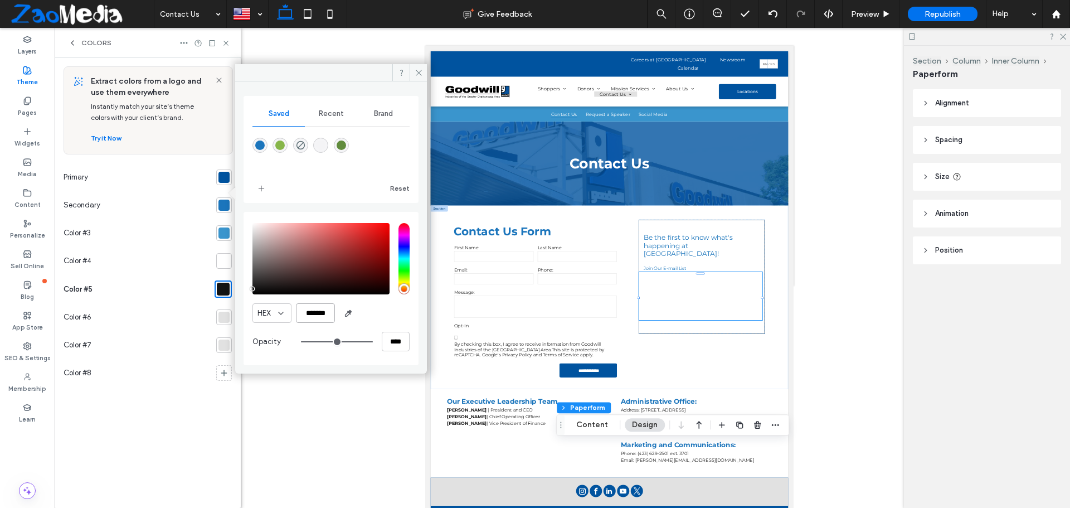
click at [318, 318] on input "*******" at bounding box center [315, 313] width 39 height 20
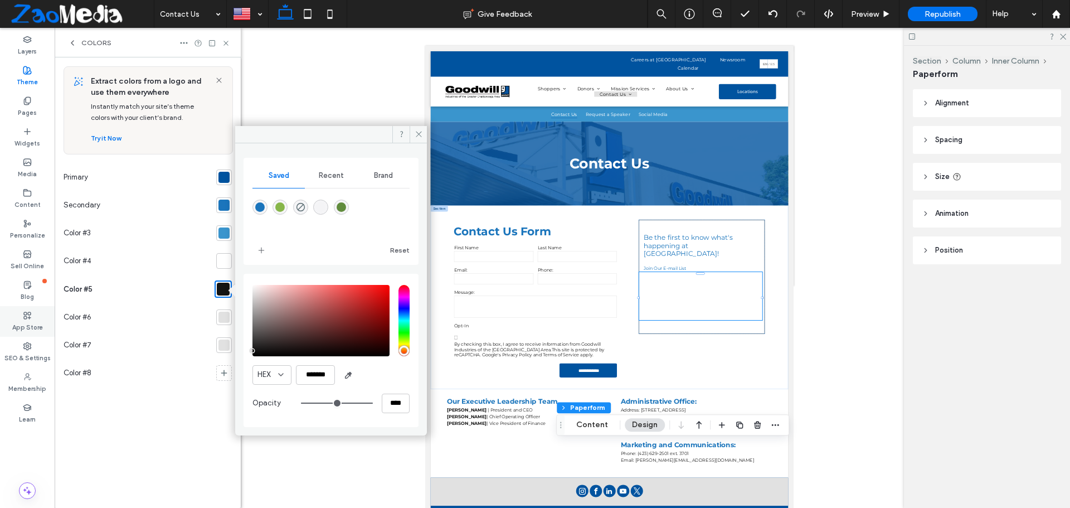
click at [21, 316] on div "App Store" at bounding box center [27, 321] width 55 height 31
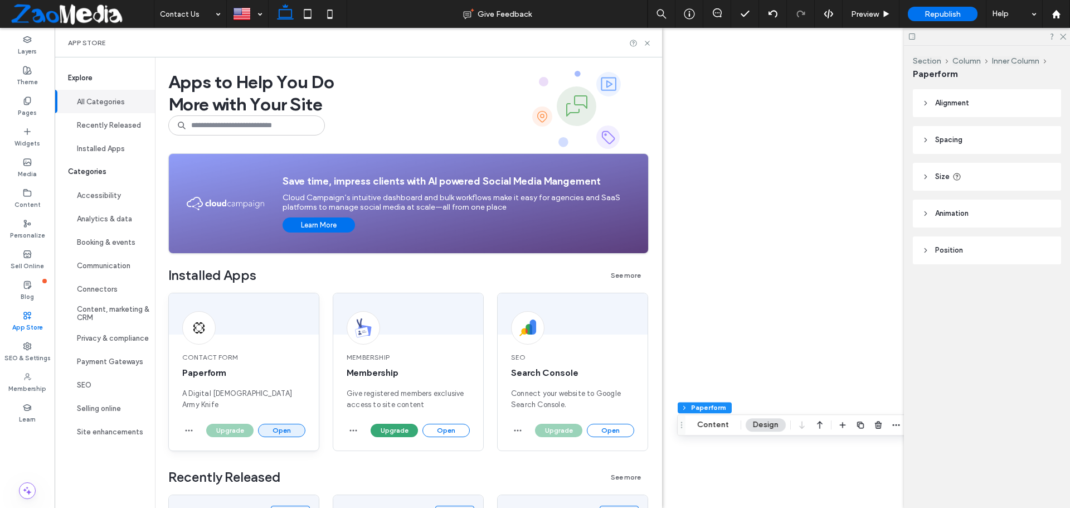
click at [271, 424] on button "Open" at bounding box center [281, 430] width 47 height 13
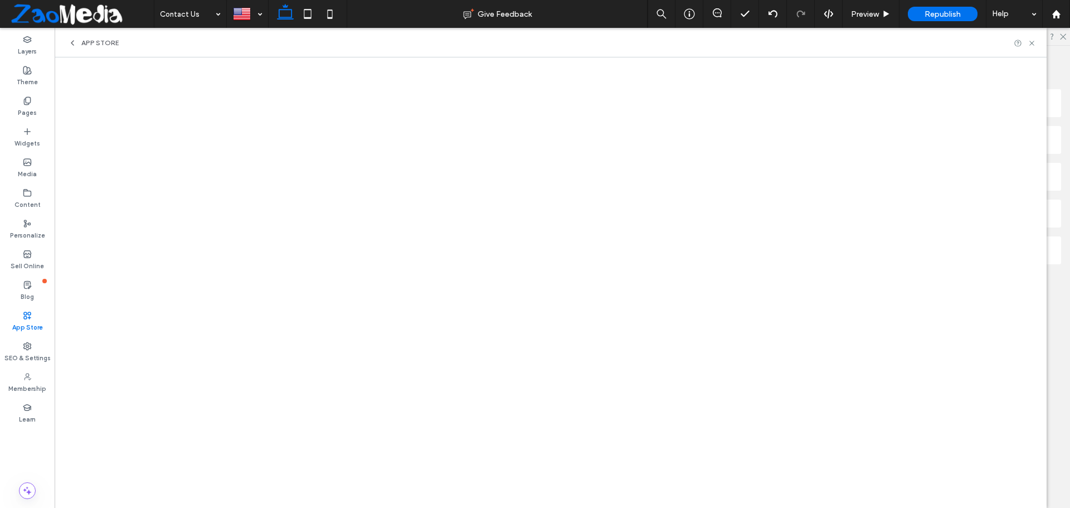
click at [76, 42] on icon at bounding box center [72, 42] width 9 height 9
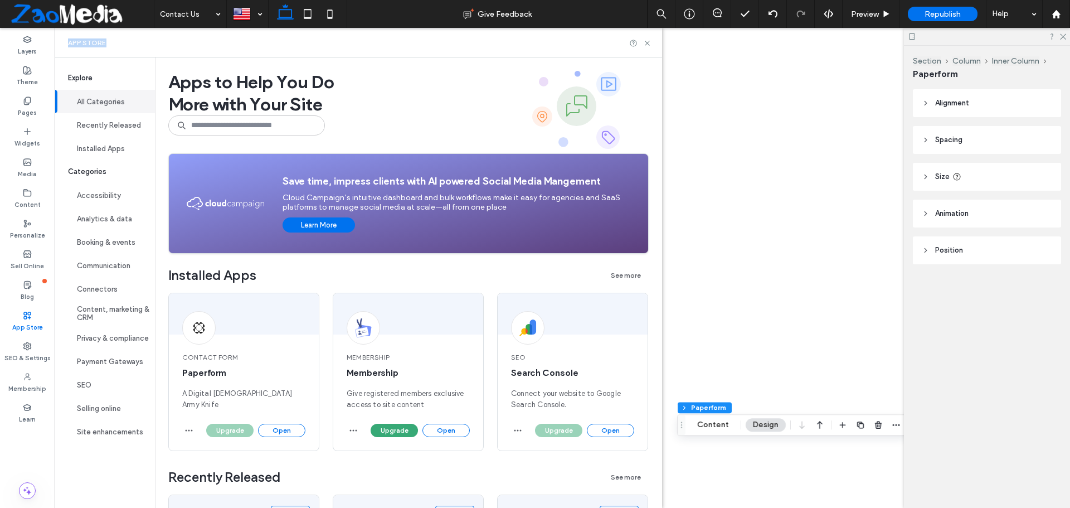
drag, startPoint x: 76, startPoint y: 42, endPoint x: 178, endPoint y: 44, distance: 102.0
click at [178, 44] on div "App Store" at bounding box center [359, 43] width 608 height 30
click at [278, 420] on div "Contact Form Paperform A Digital [DEMOGRAPHIC_DATA] Army Knife" at bounding box center [244, 381] width 150 height 85
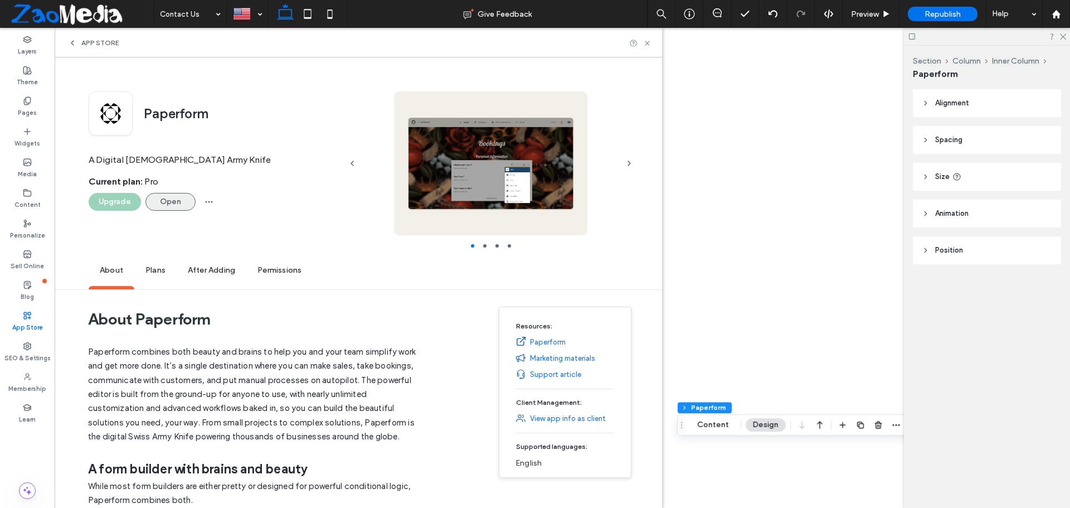
click at [162, 206] on button "Open" at bounding box center [171, 202] width 50 height 18
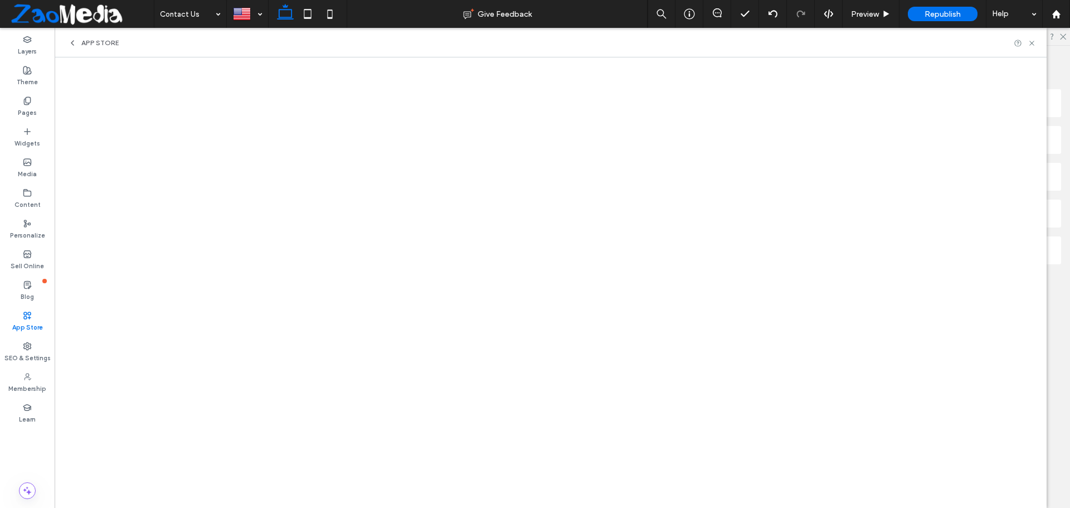
scroll to position [263, 0]
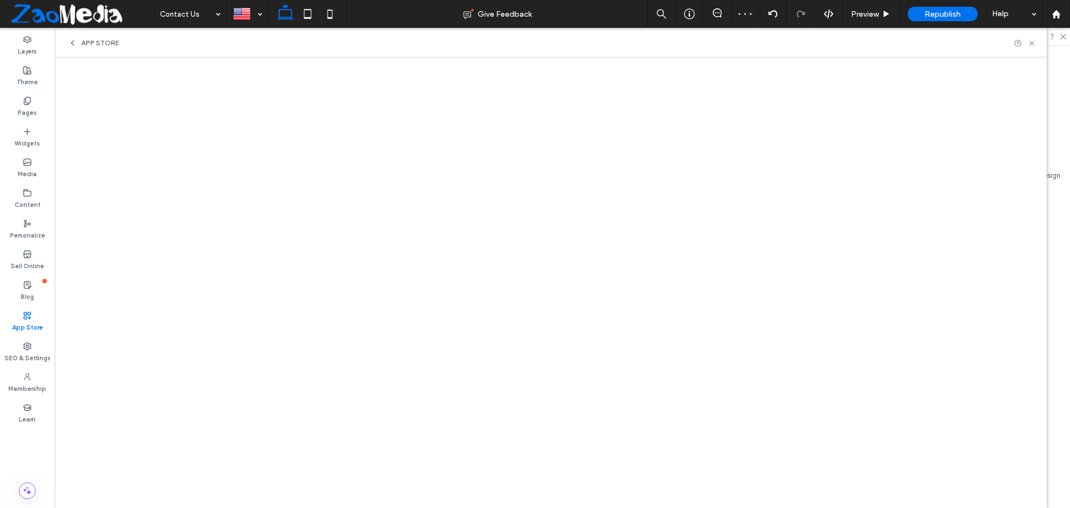
click at [1032, 43] on use at bounding box center [1032, 43] width 4 height 4
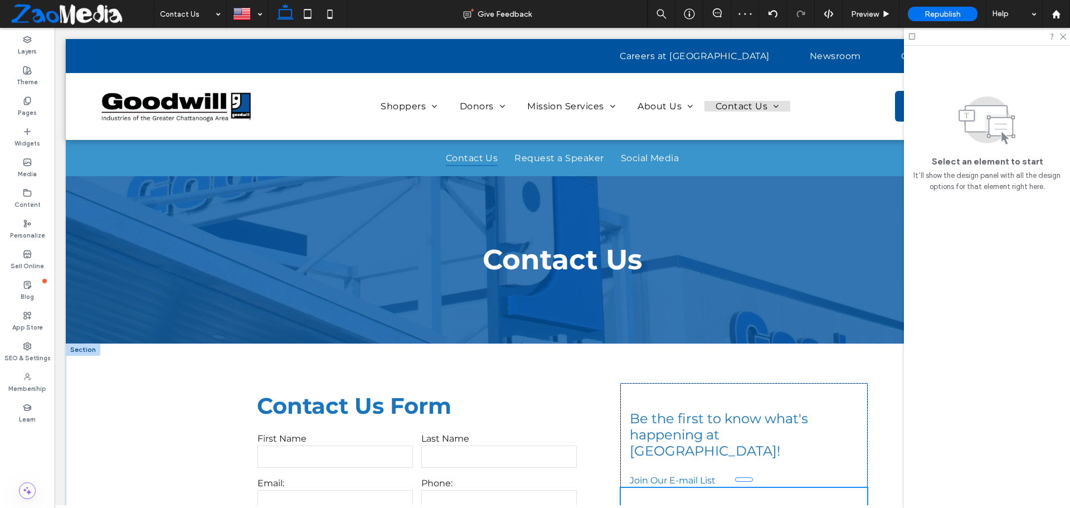
scroll to position [0, 0]
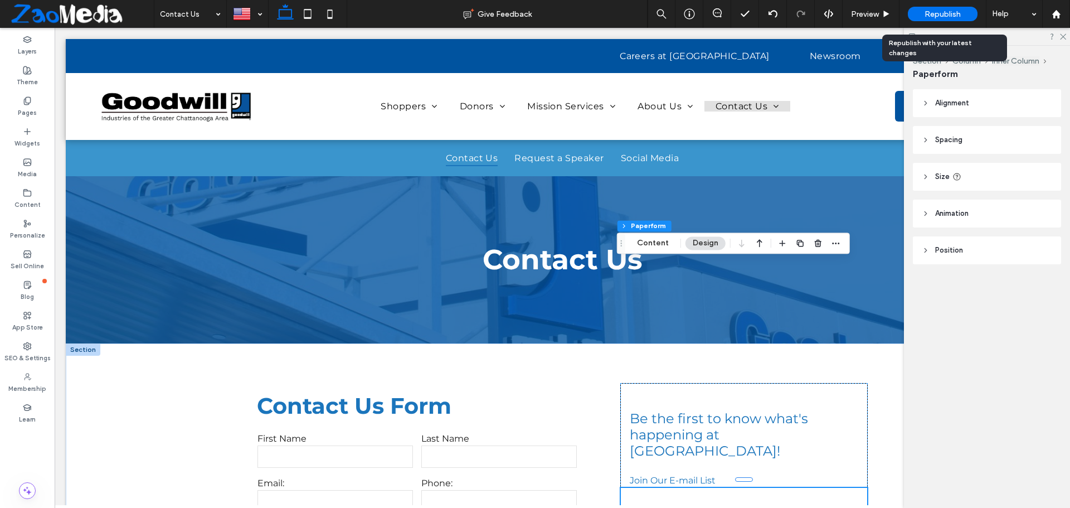
click at [940, 14] on span "Republish" at bounding box center [943, 13] width 36 height 9
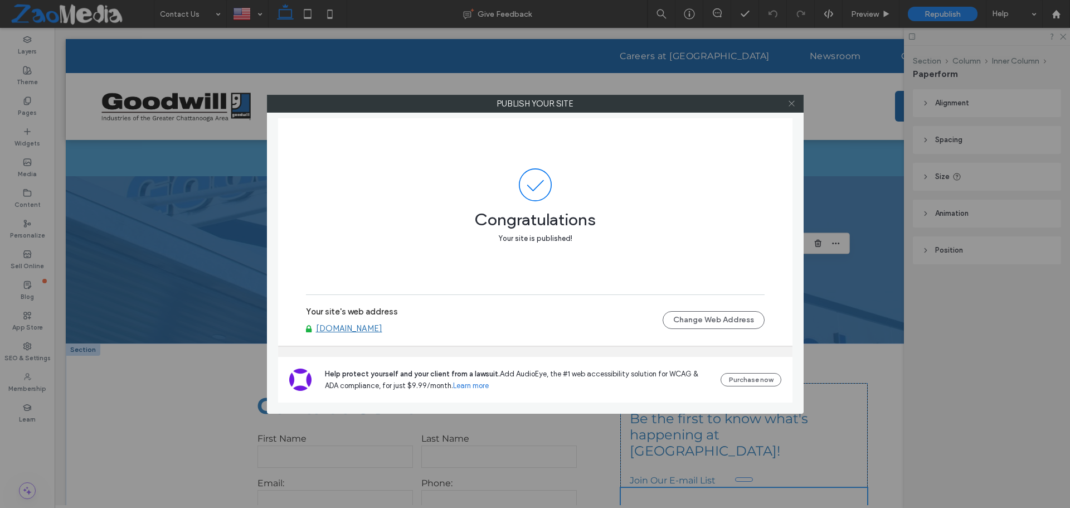
click at [793, 103] on use at bounding box center [792, 104] width 6 height 6
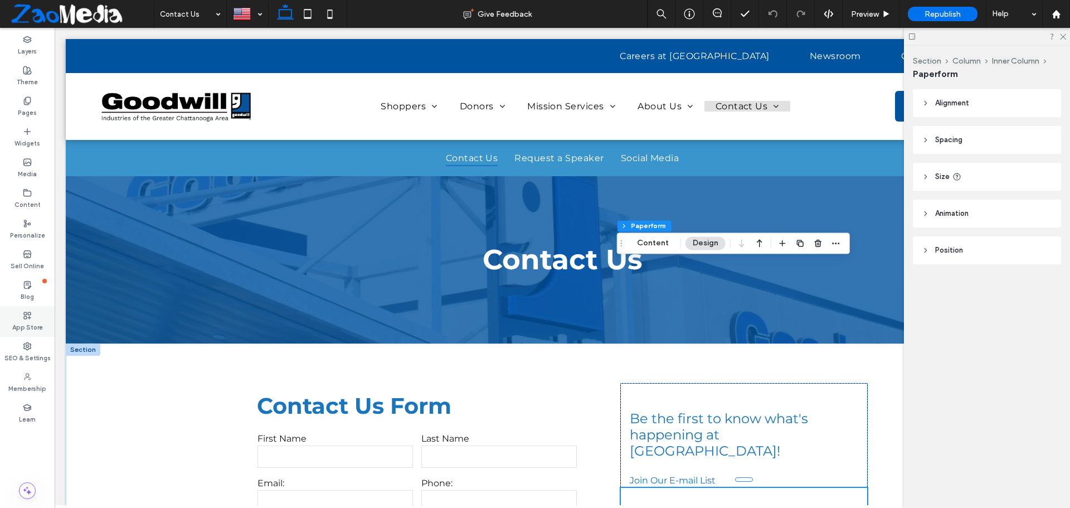
click at [23, 326] on label "App Store" at bounding box center [27, 326] width 31 height 12
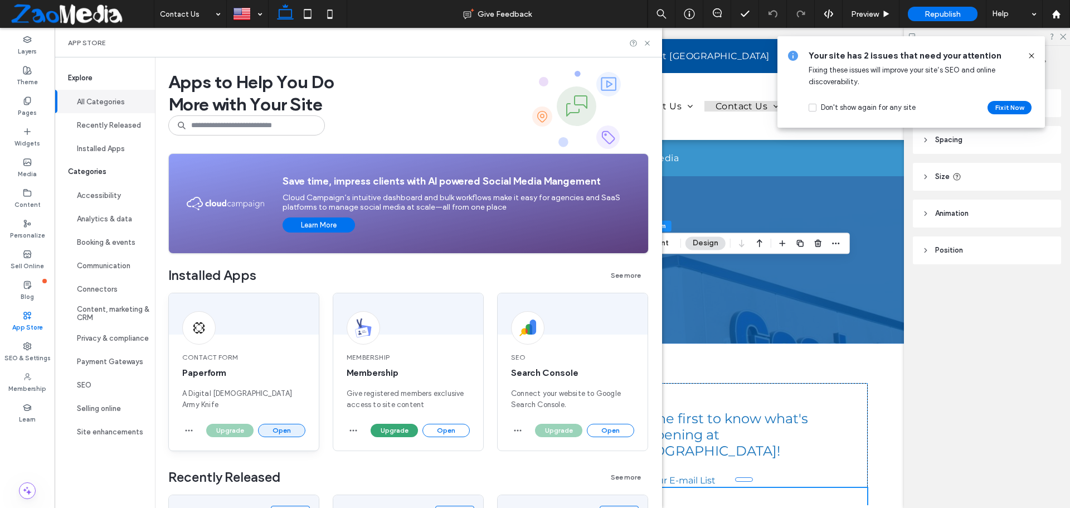
click at [279, 428] on button "Open" at bounding box center [281, 430] width 47 height 13
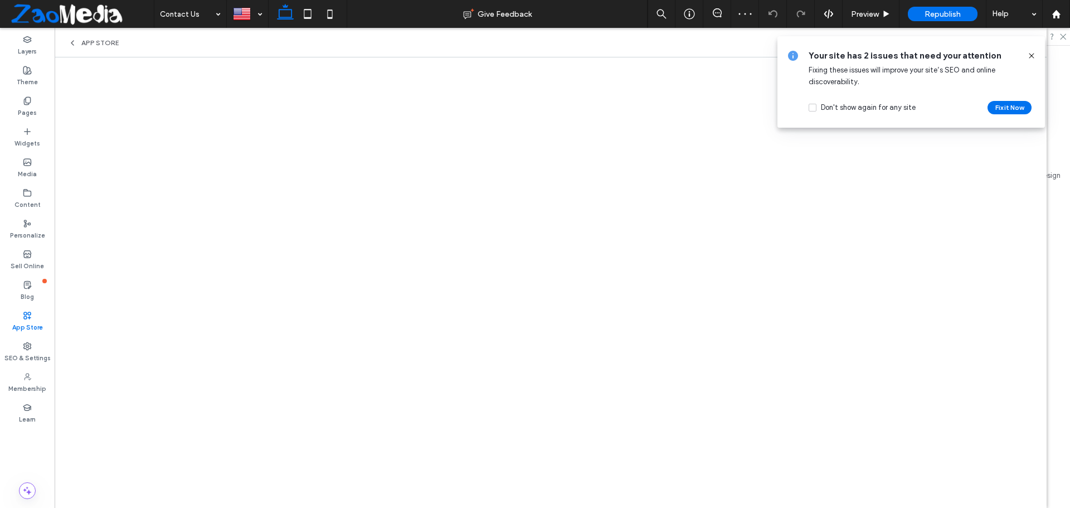
click at [1031, 58] on icon at bounding box center [1031, 55] width 9 height 9
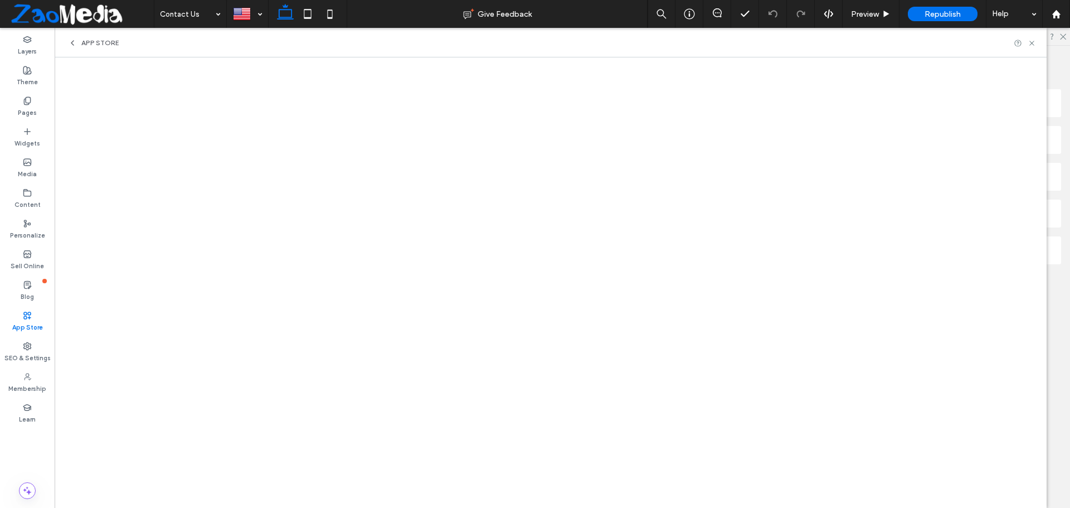
click at [71, 41] on icon at bounding box center [72, 42] width 9 height 9
